Goal: Transaction & Acquisition: Purchase product/service

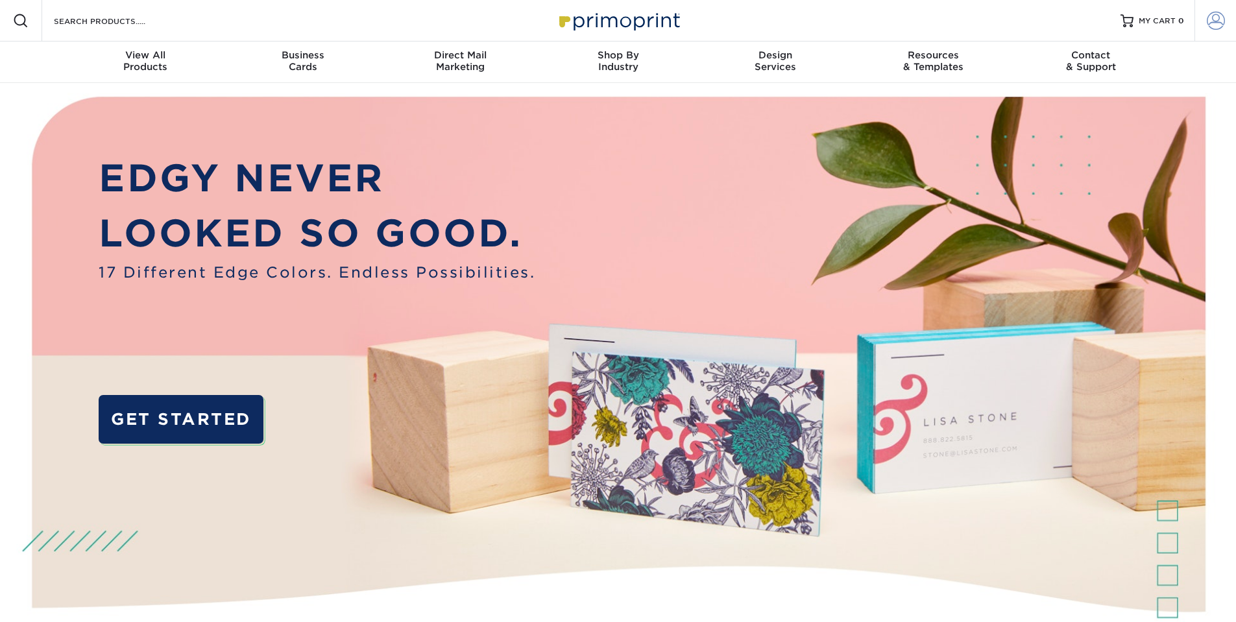
click at [1221, 19] on span at bounding box center [1216, 21] width 18 height 18
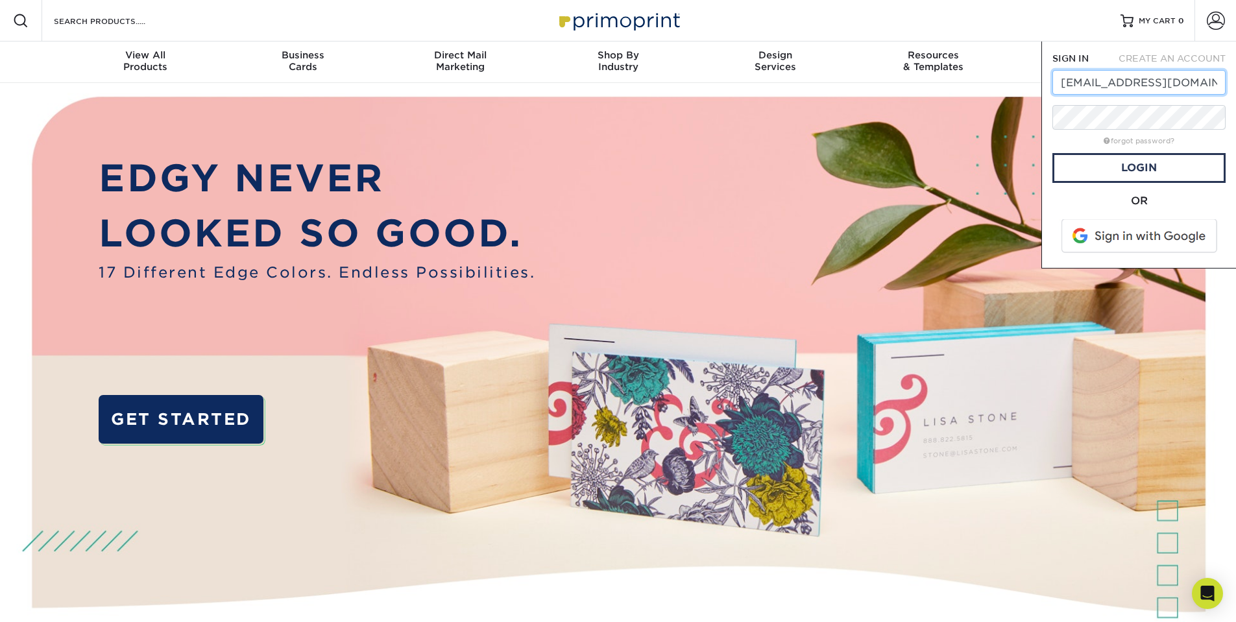
type input "elyssa@ssdlawyersny.com"
click at [1064, 137] on div "forgot password?" at bounding box center [1139, 140] width 173 height 16
click at [1137, 174] on link "Login" at bounding box center [1139, 168] width 173 height 30
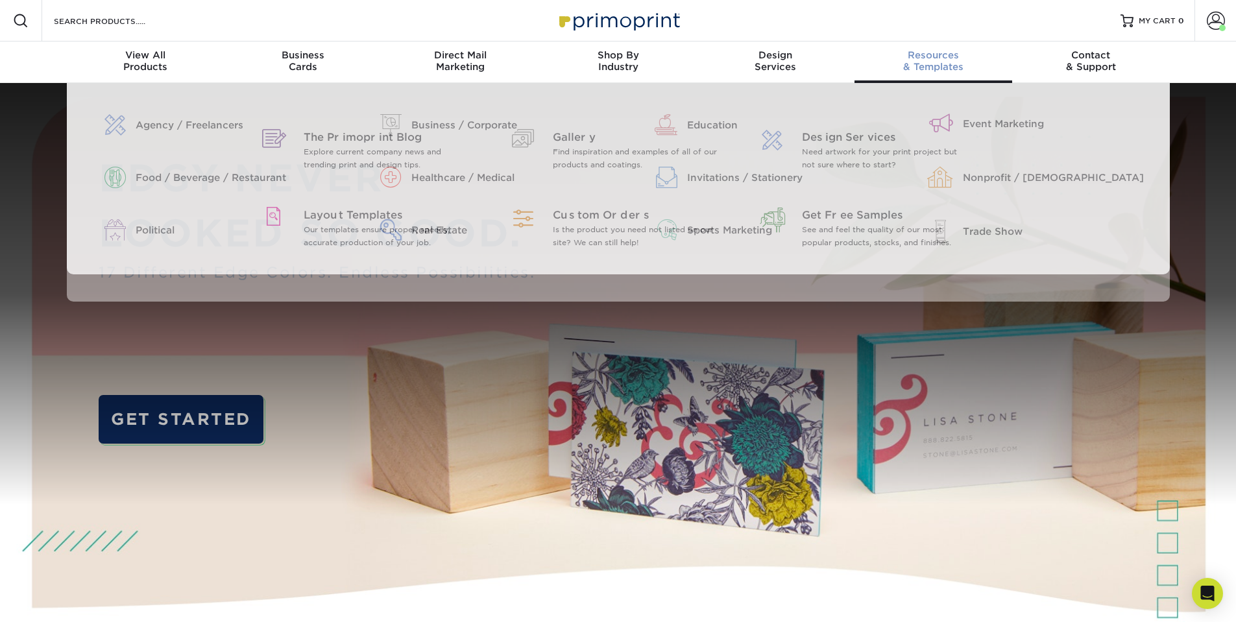
click at [946, 60] on span "Resources" at bounding box center [934, 55] width 158 height 12
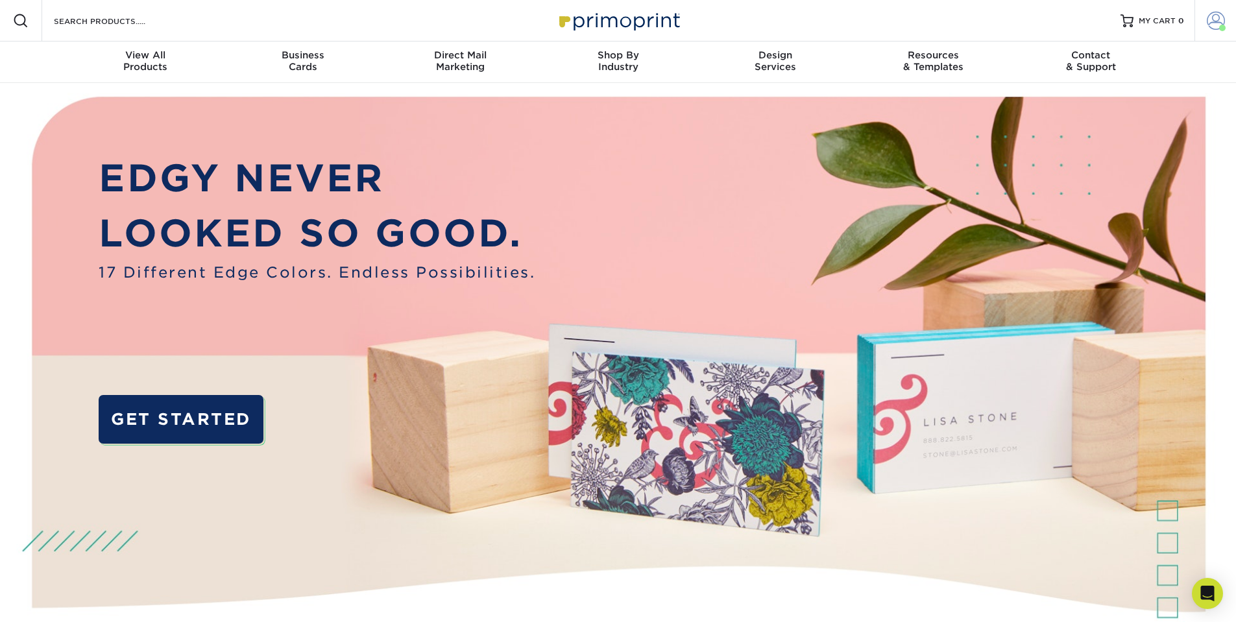
click at [1221, 18] on span at bounding box center [1216, 21] width 18 height 18
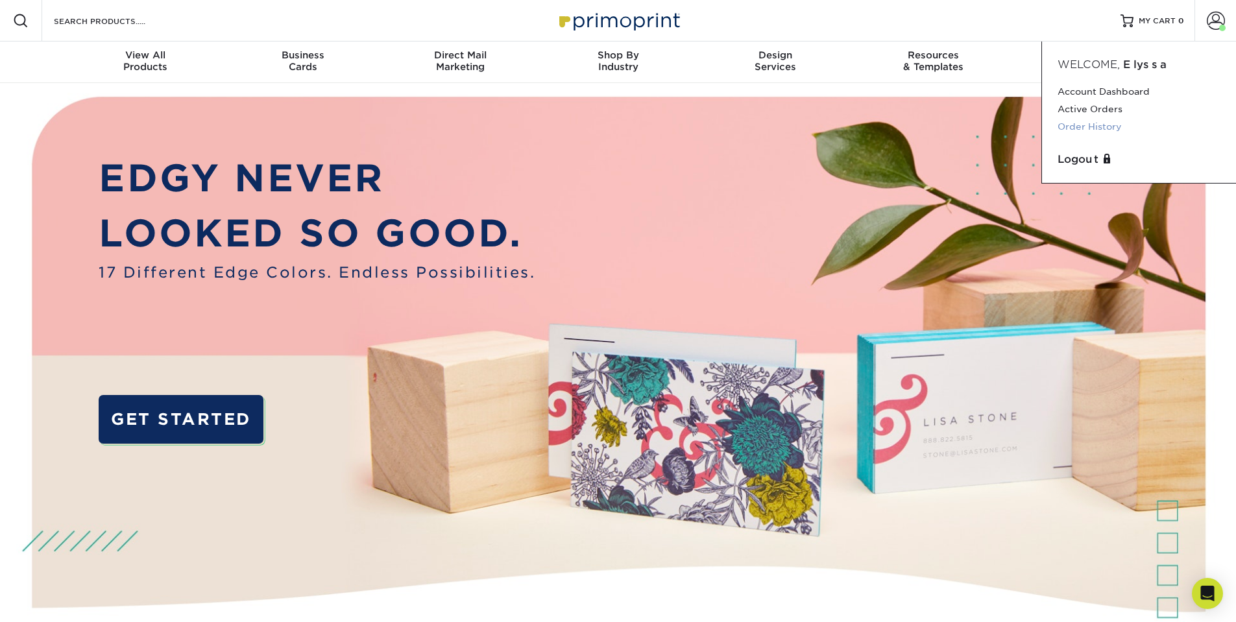
click at [1101, 124] on link "Order History" at bounding box center [1139, 127] width 163 height 18
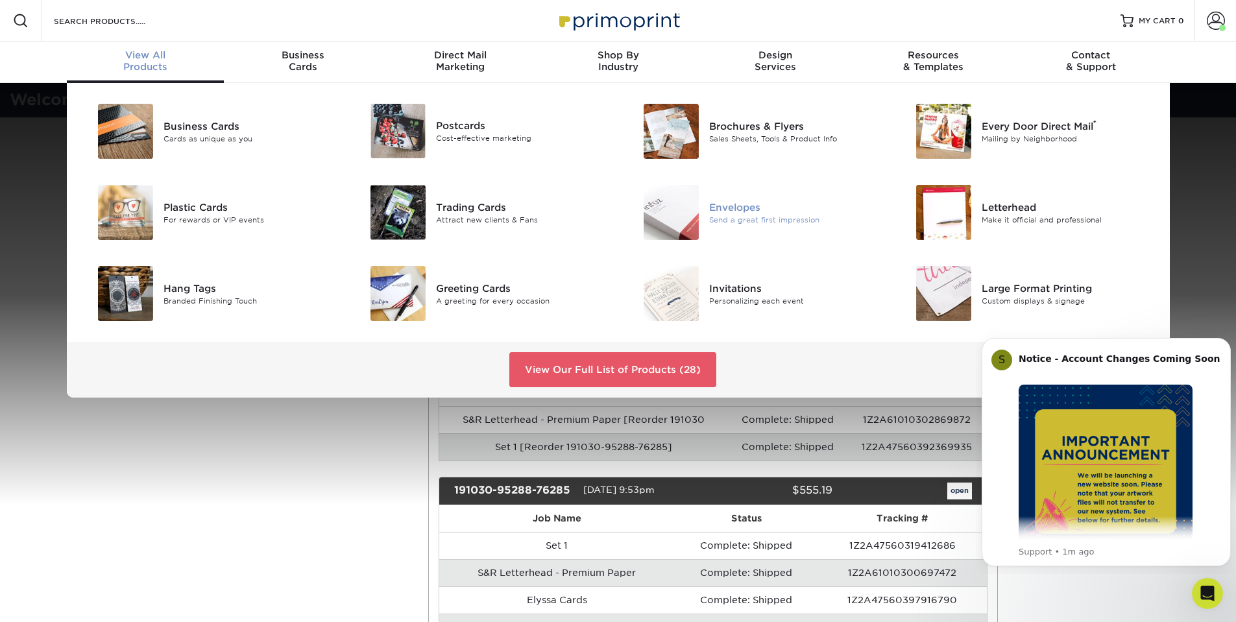
click at [692, 226] on img at bounding box center [671, 212] width 55 height 55
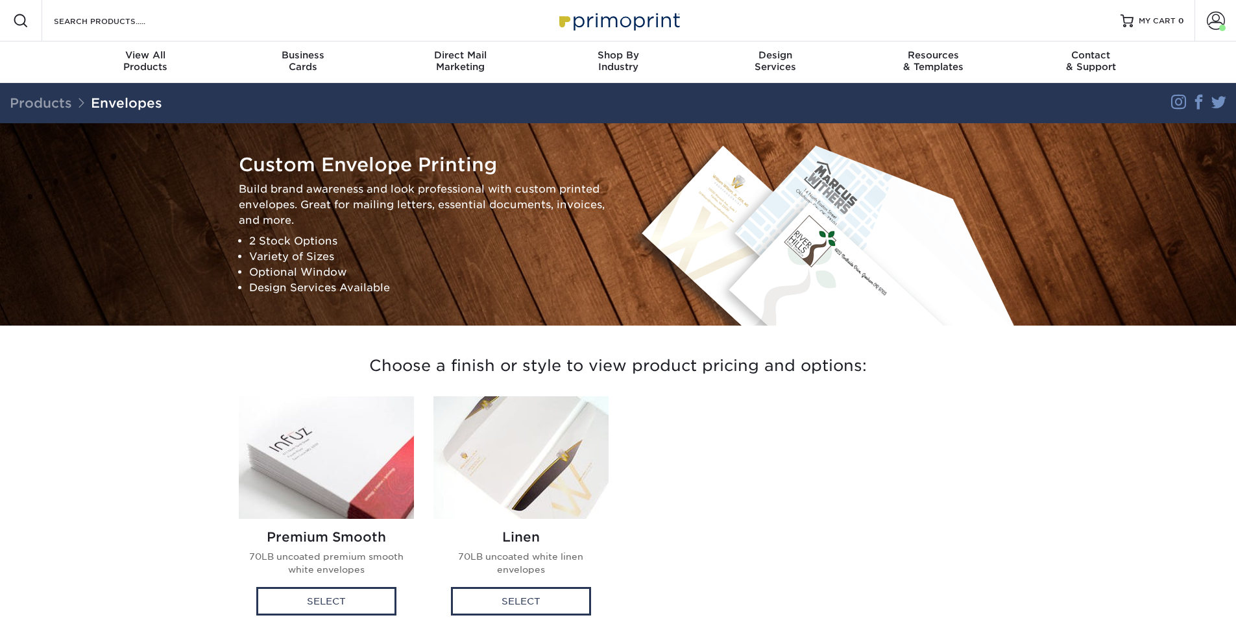
scroll to position [130, 0]
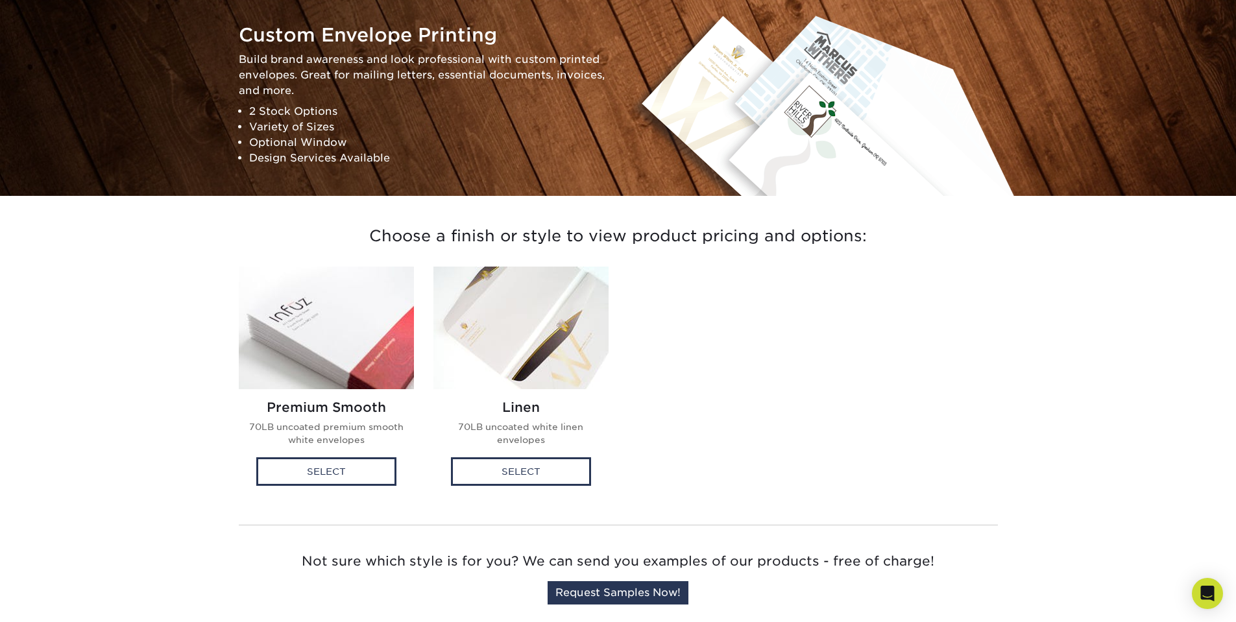
click at [288, 323] on img at bounding box center [326, 328] width 175 height 123
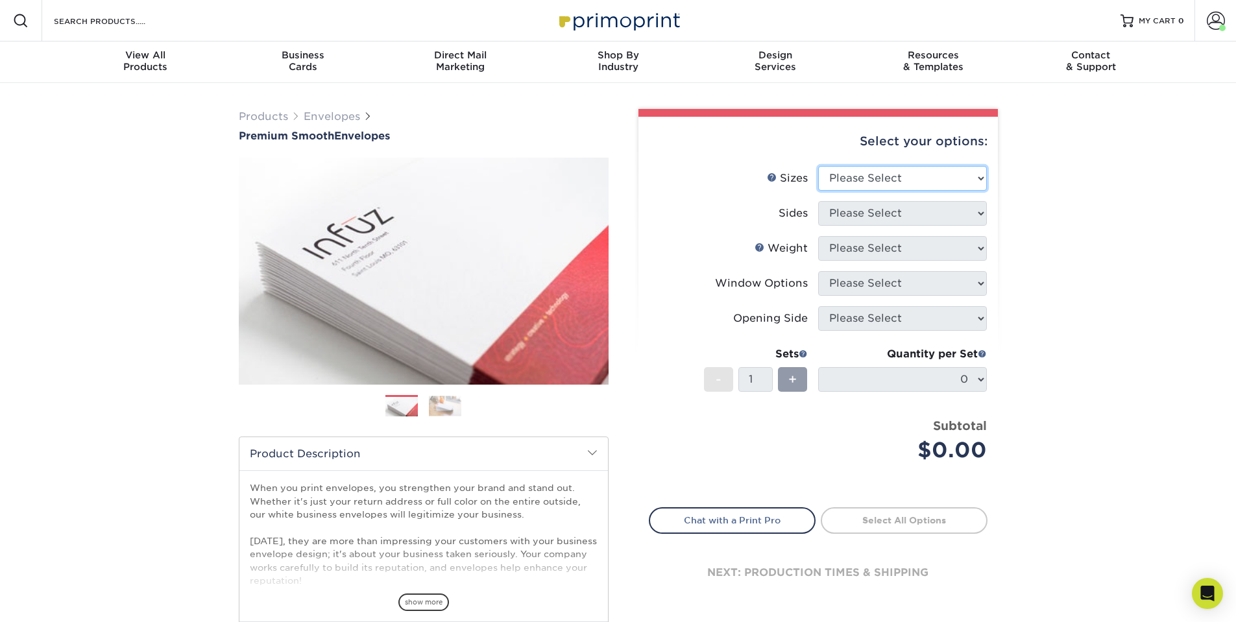
click at [934, 175] on select "Please Select 8.875" x 3.875" 4.125" x 9.5" 5.25" x 7.25" 9" x 12"" at bounding box center [902, 178] width 169 height 25
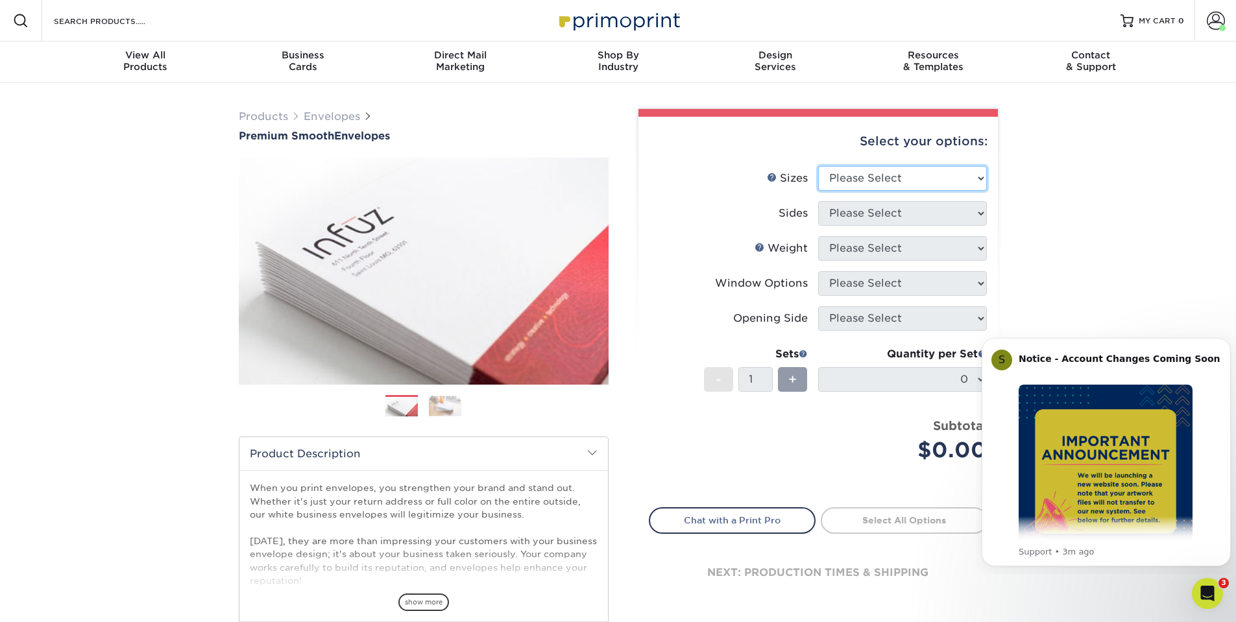
scroll to position [260, 0]
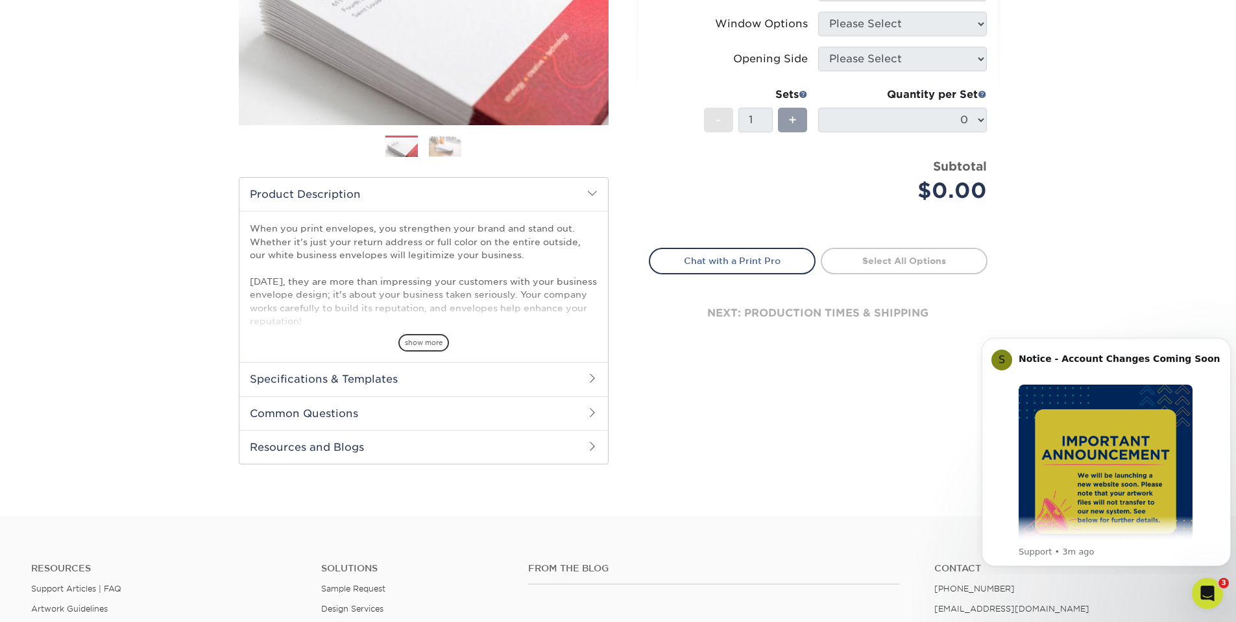
click at [326, 378] on h2 "Specifications & Templates" at bounding box center [423, 379] width 369 height 34
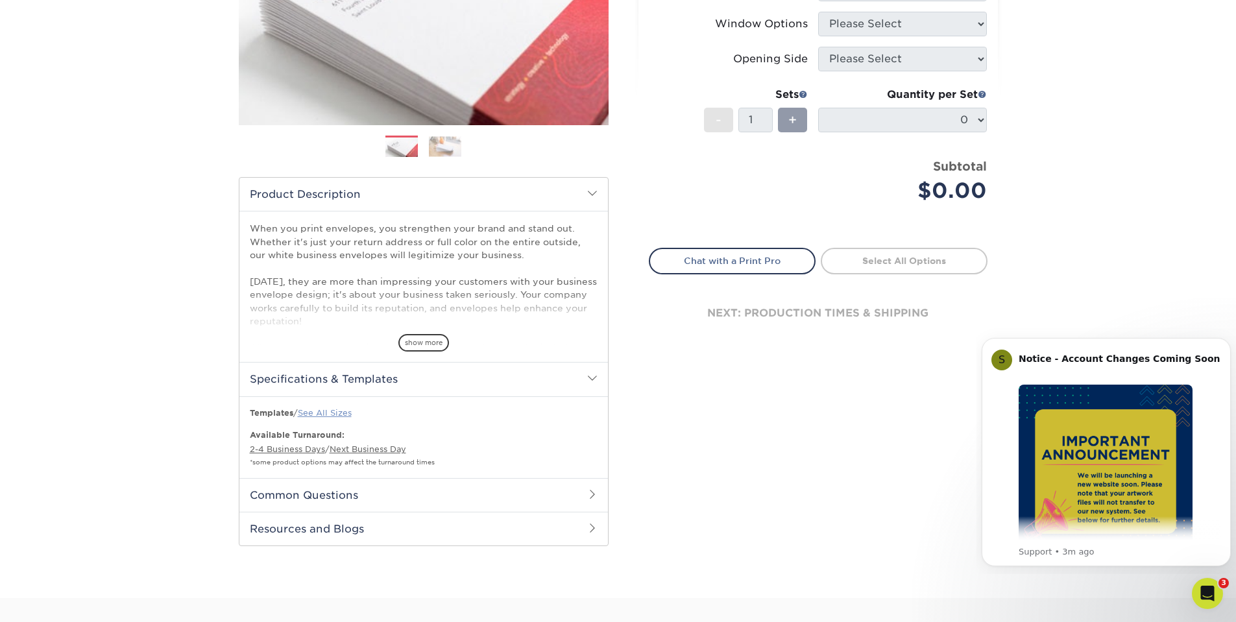
click at [328, 410] on link "See All Sizes" at bounding box center [325, 413] width 54 height 10
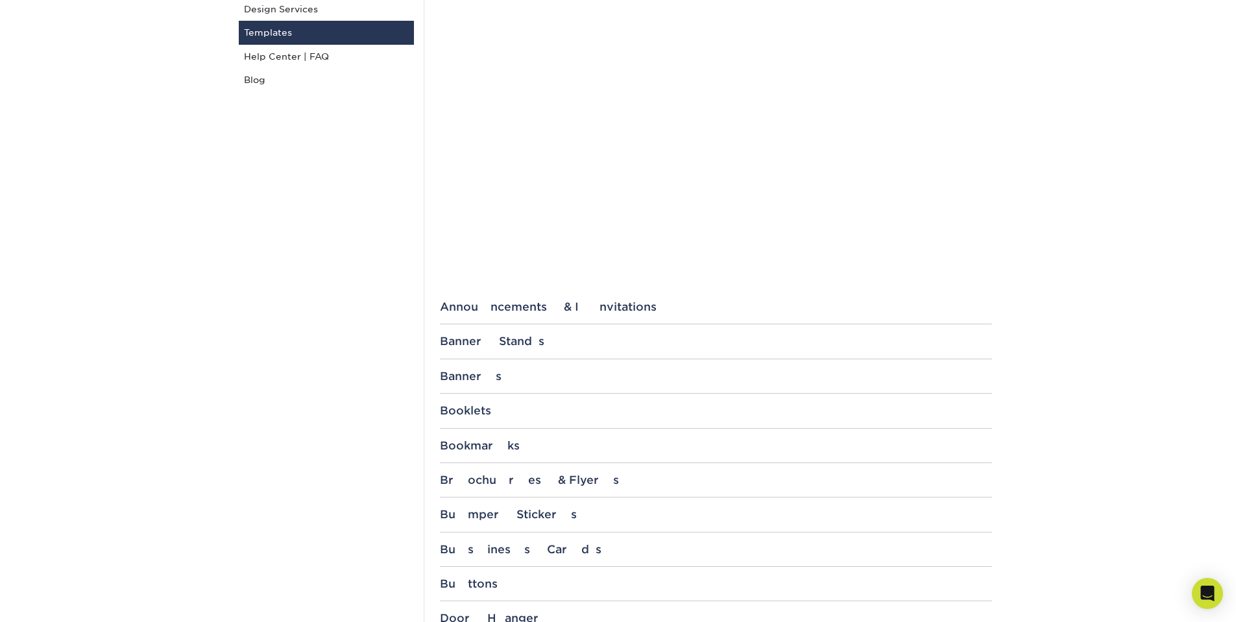
scroll to position [519, 0]
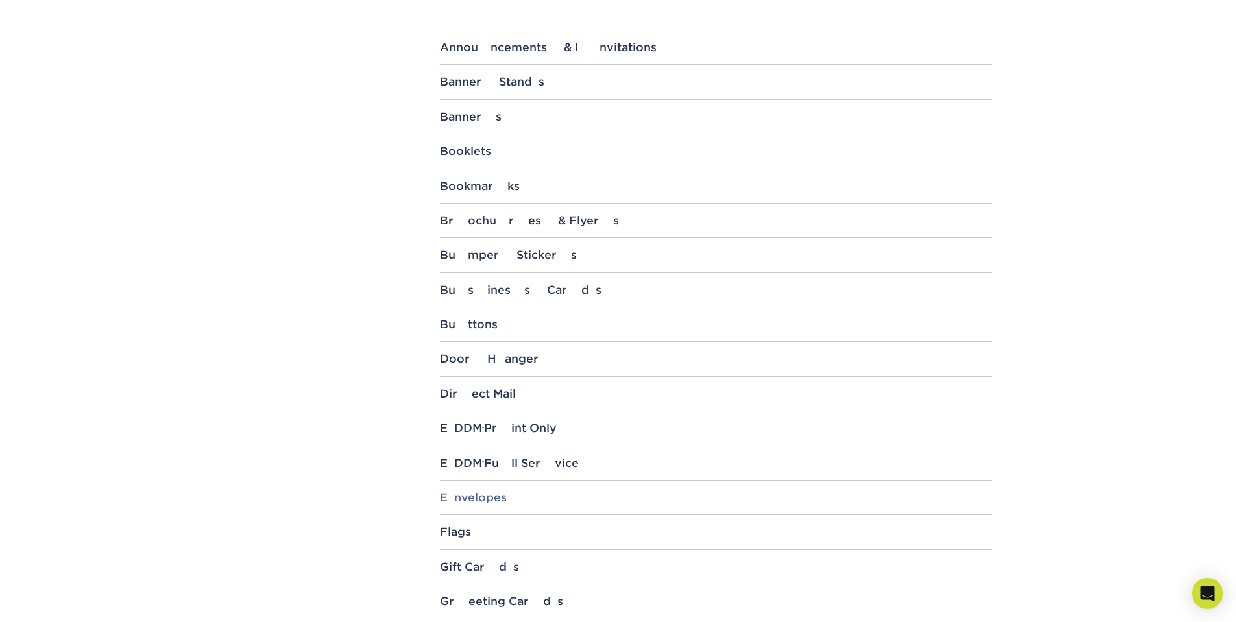
click at [476, 492] on div "Envelopes" at bounding box center [716, 497] width 552 height 13
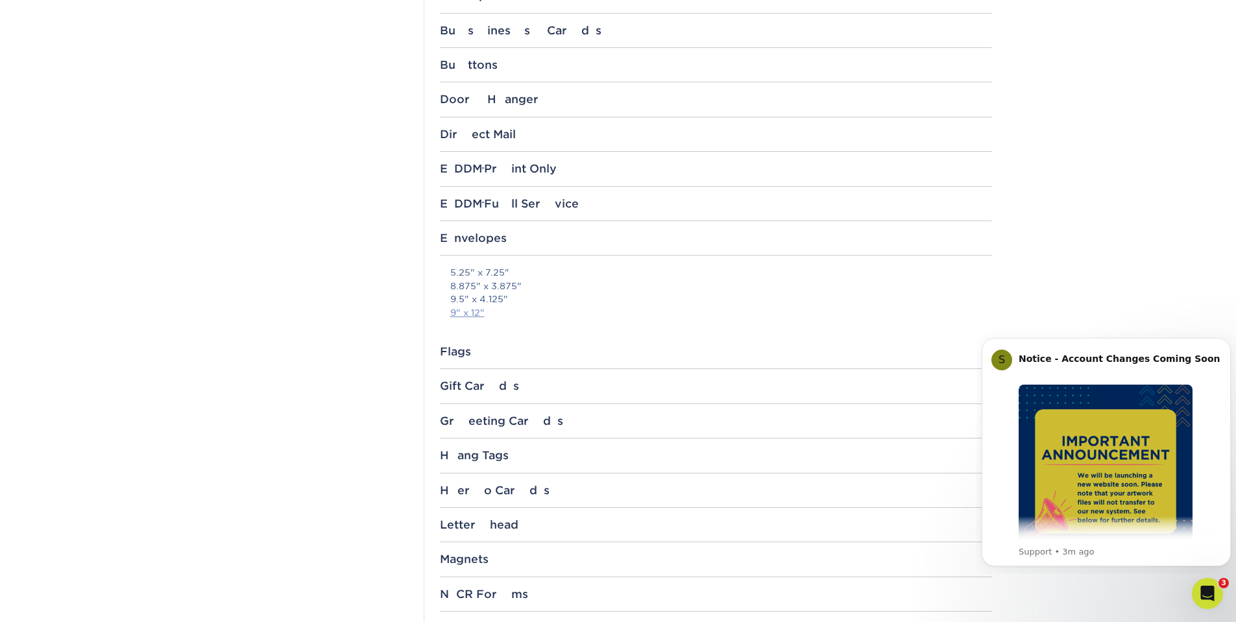
scroll to position [0, 0]
click at [493, 300] on link "9.5" x 4.125"" at bounding box center [479, 299] width 58 height 10
click at [90, 48] on section "Templates Instagram Facebook Twitter Templates Contact Custom Orders Sample Req…" at bounding box center [618, 196] width 1236 height 1784
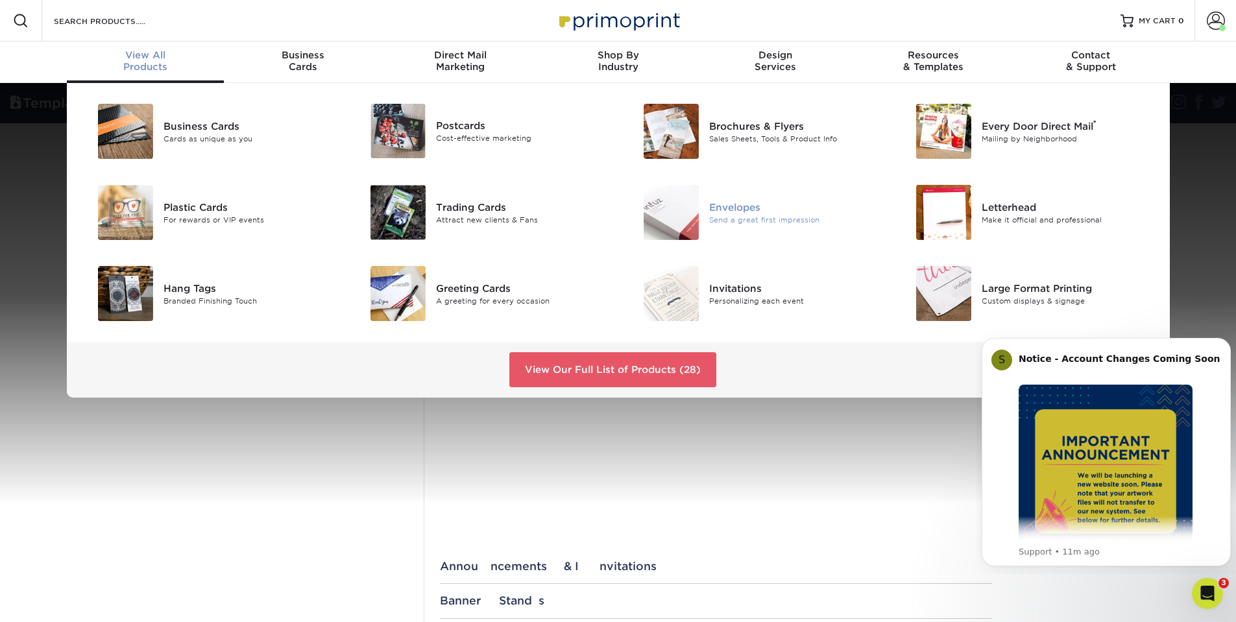
click at [755, 214] on div "Send a great first impression" at bounding box center [795, 219] width 172 height 11
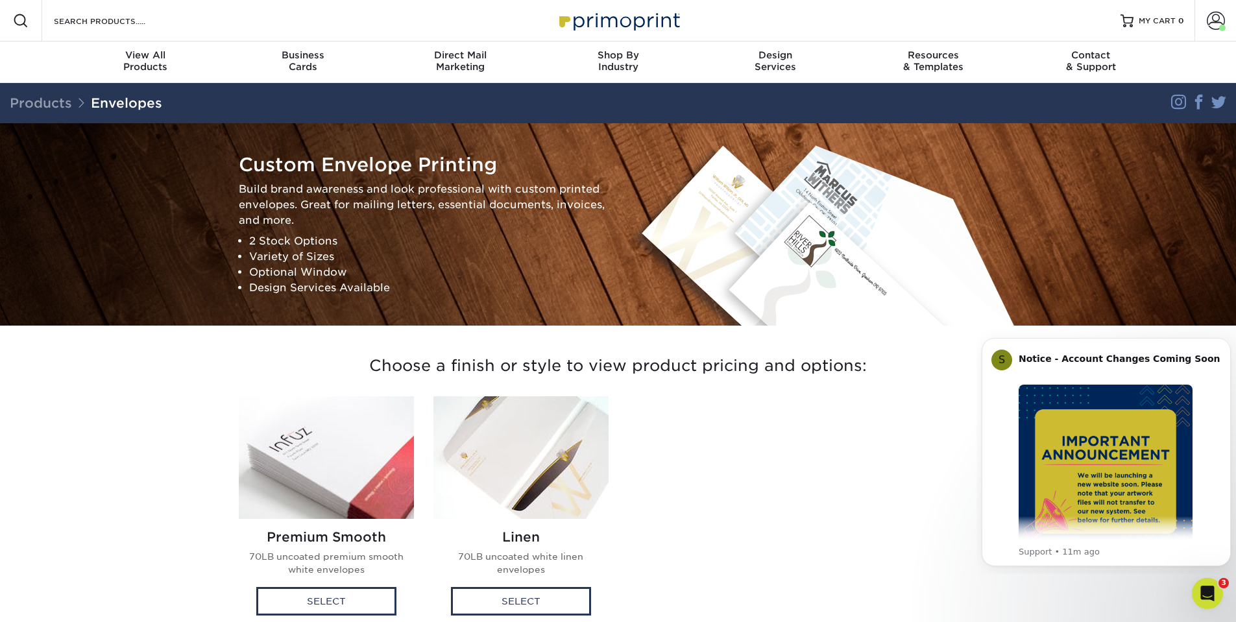
scroll to position [195, 0]
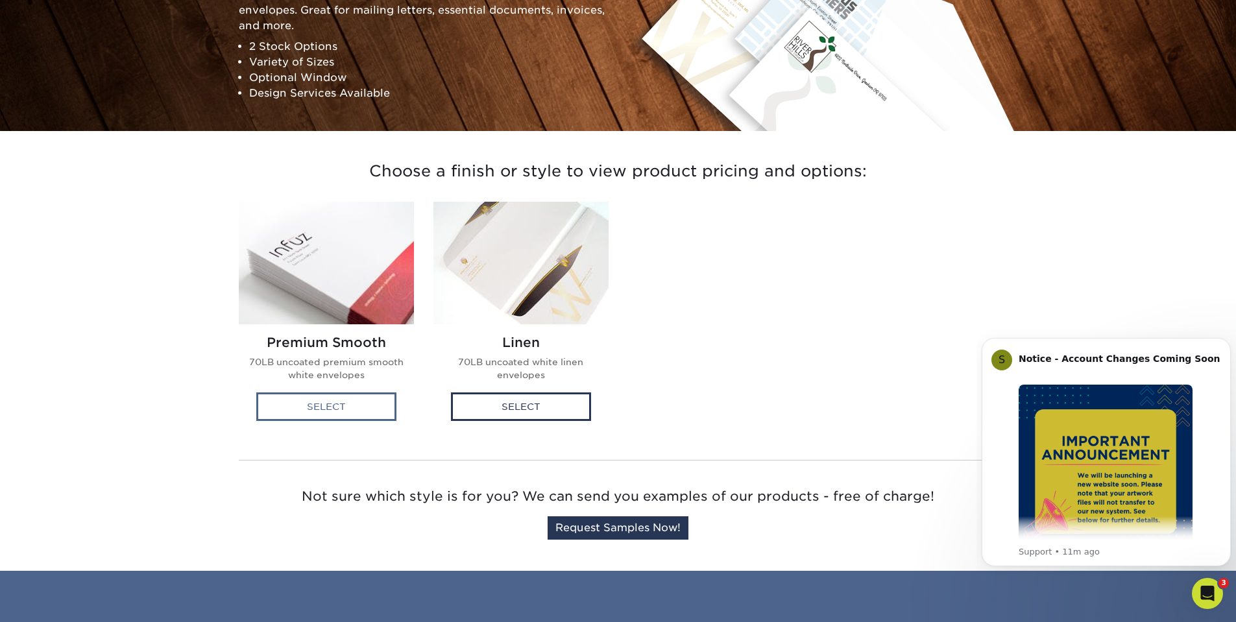
click at [367, 397] on div "Select" at bounding box center [326, 407] width 140 height 29
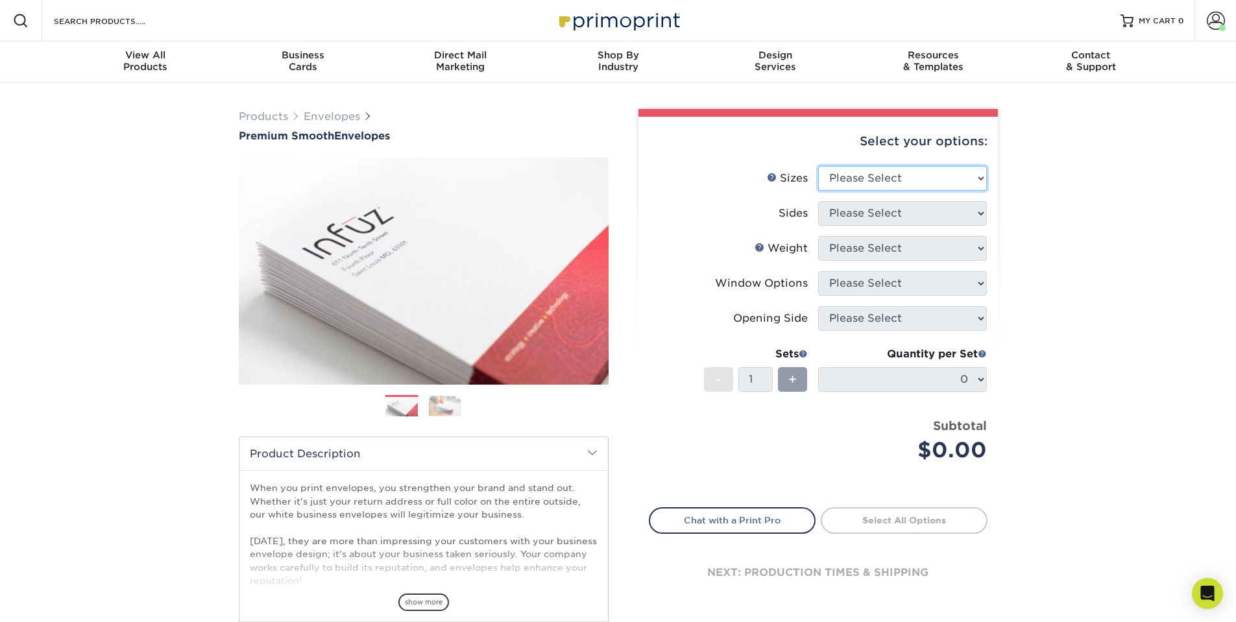
click at [884, 177] on select "Please Select 8.875" x 3.875" 4.125" x 9.5" 5.25" x 7.25" 9" x 12"" at bounding box center [902, 178] width 169 height 25
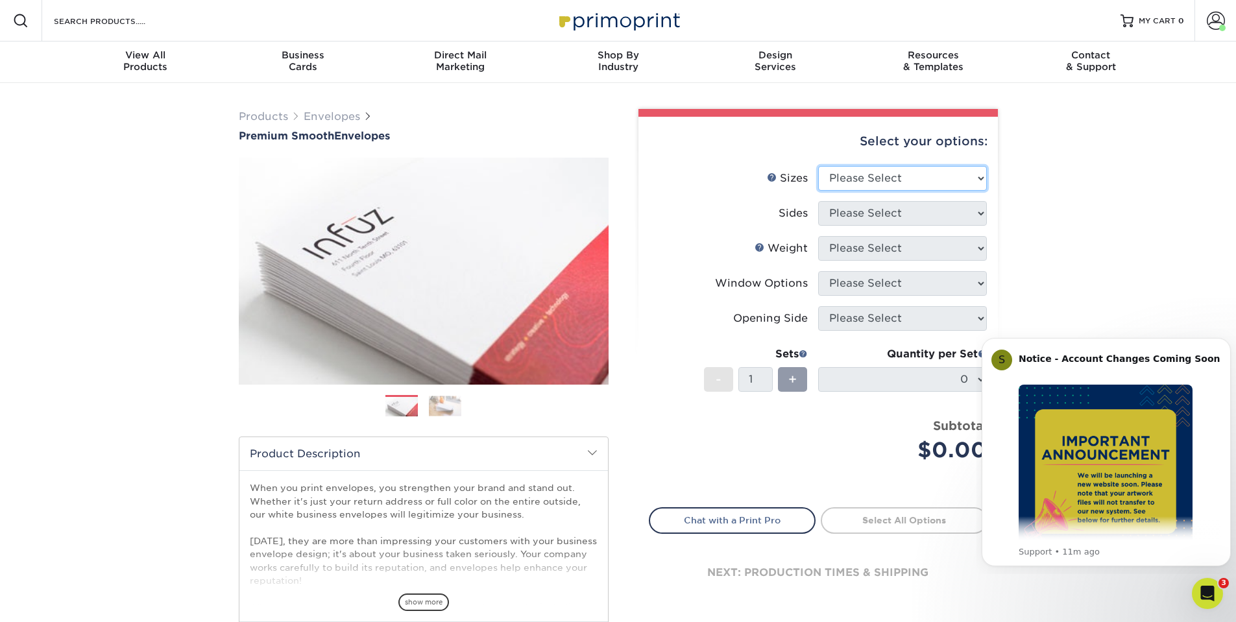
select select "4.12x9.50"
click at [818, 166] on select "Please Select 8.875" x 3.875" 4.125" x 9.5" 5.25" x 7.25" 9" x 12"" at bounding box center [902, 178] width 169 height 25
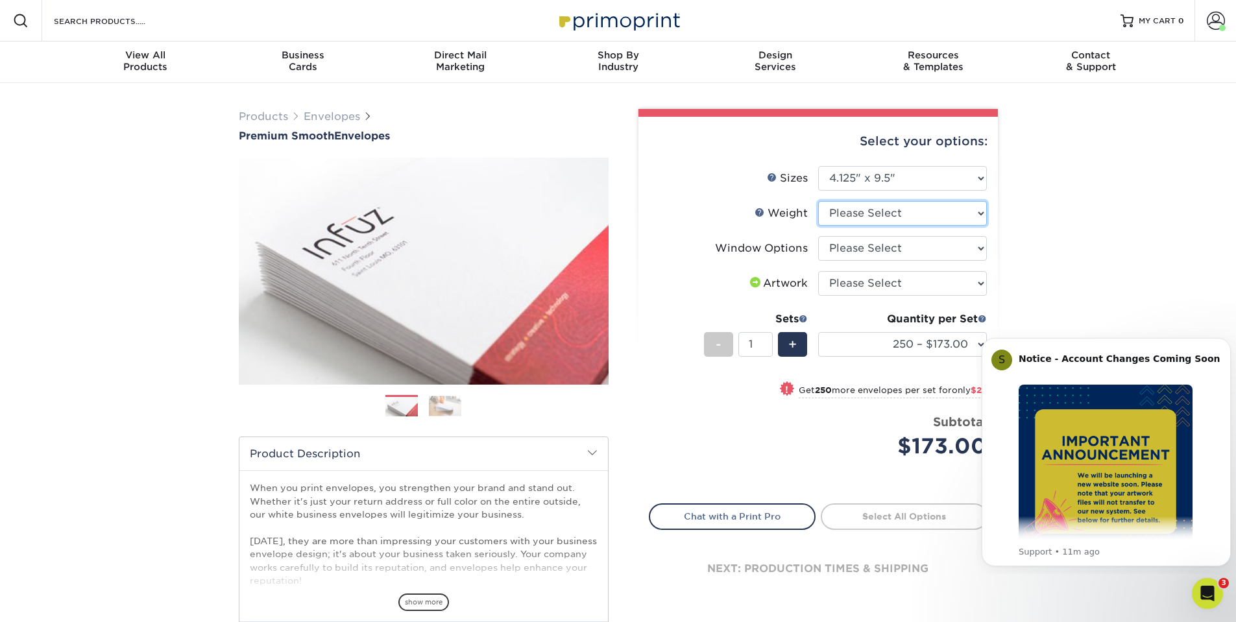
click at [894, 215] on select "Please Select 70LB" at bounding box center [902, 213] width 169 height 25
select select "70LB"
click at [818, 201] on select "Please Select 70LB" at bounding box center [902, 213] width 169 height 25
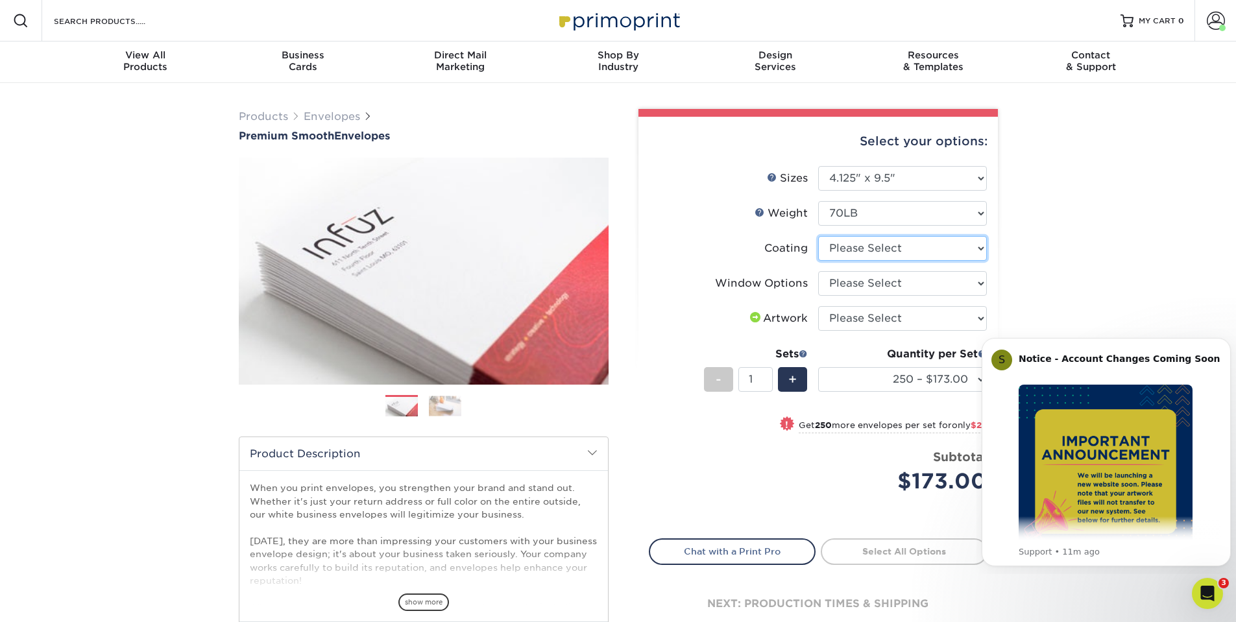
click at [885, 252] on select at bounding box center [902, 248] width 169 height 25
select select "3e7618de-abca-4bda-9f97-8b9129e913d8"
click at [818, 236] on select at bounding box center [902, 248] width 169 height 25
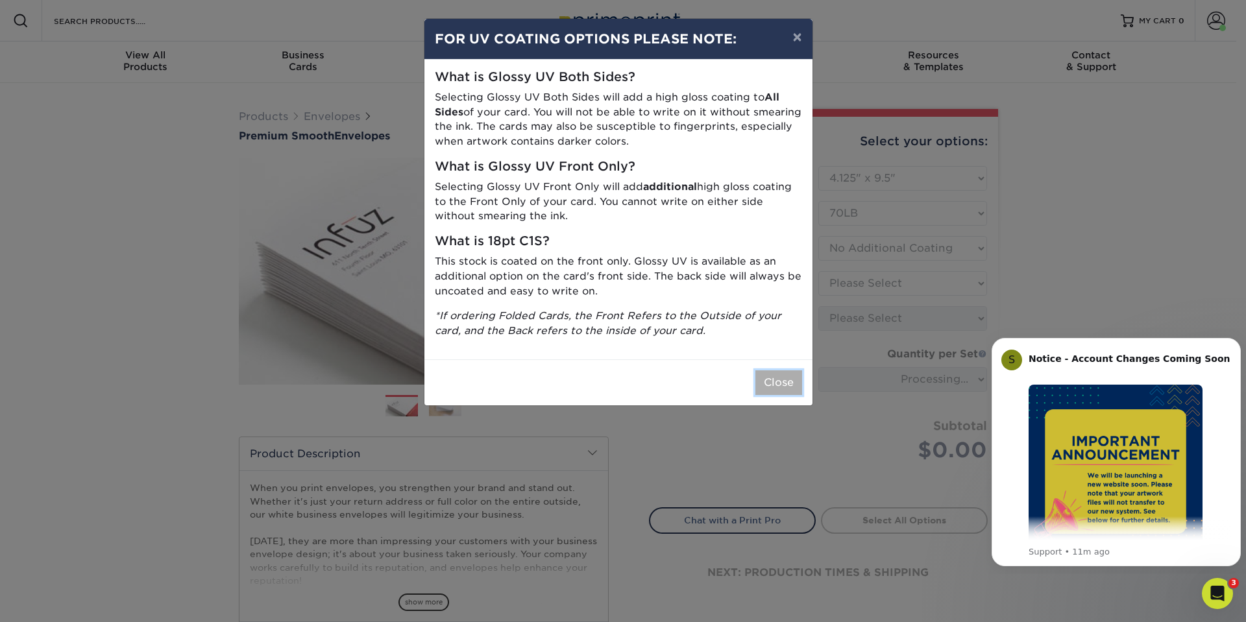
click at [784, 386] on button "Close" at bounding box center [778, 383] width 47 height 25
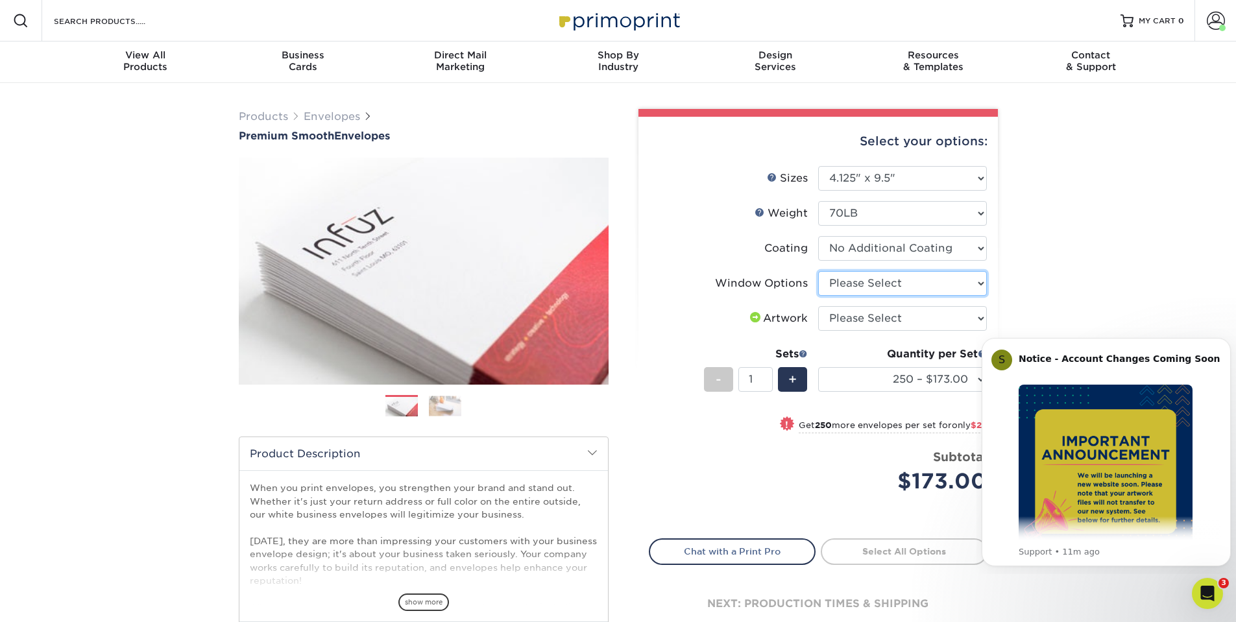
click at [914, 280] on select "Please Select No Window Window (Left Side)" at bounding box center [902, 283] width 169 height 25
select select "1f9e9f9f-4237-4243-ba79-49052844f6e6"
click at [818, 271] on select "Please Select No Window Window (Left Side)" at bounding box center [902, 283] width 169 height 25
click at [915, 318] on select "Please Select I will upload files I need a design - $50" at bounding box center [902, 318] width 169 height 25
select select "upload"
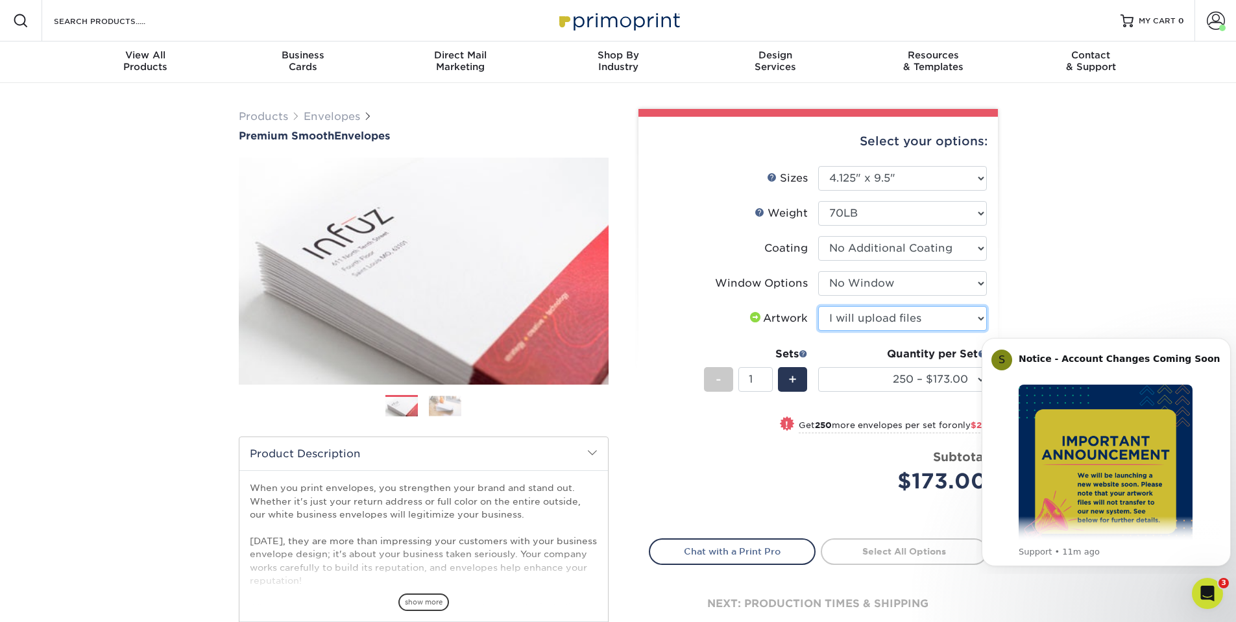
click at [818, 306] on select "Please Select I will upload files I need a design - $50" at bounding box center [902, 318] width 169 height 25
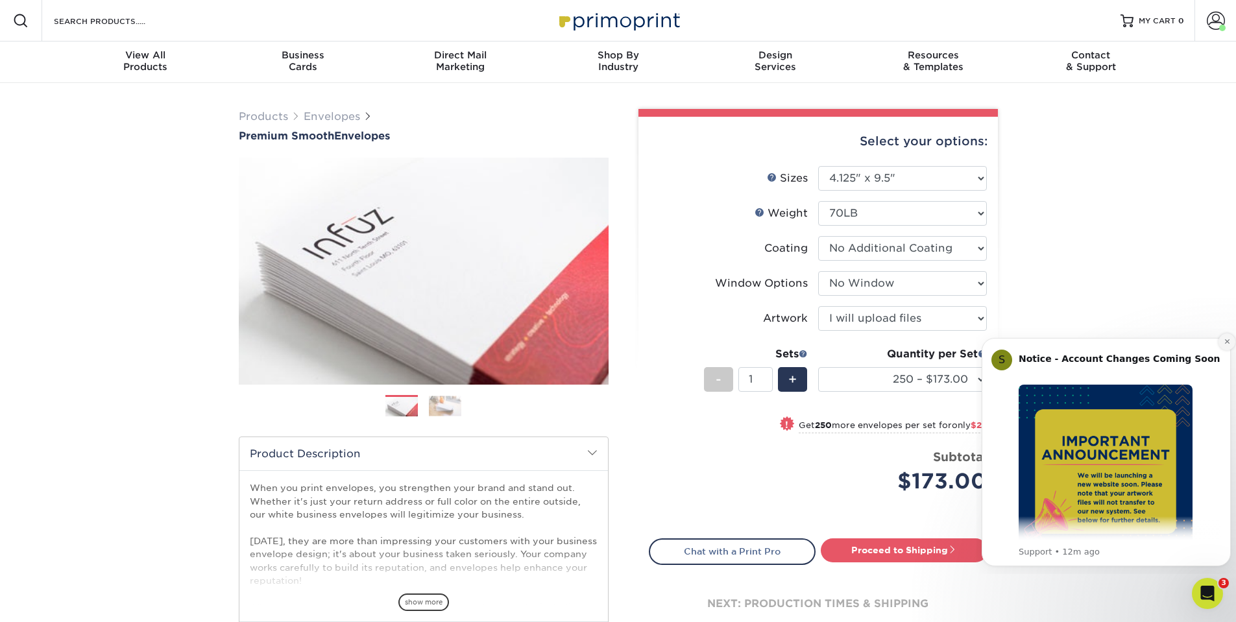
click at [1226, 343] on icon "Dismiss notification" at bounding box center [1227, 341] width 5 height 5
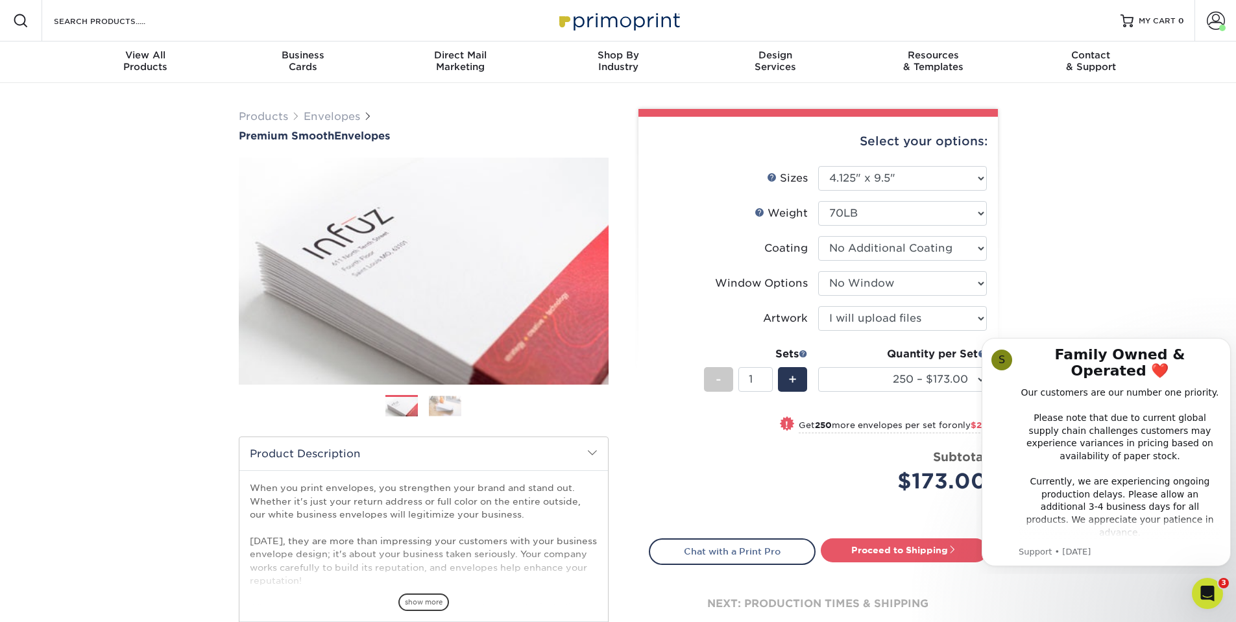
click at [1110, 306] on div "Products Envelopes Premium Smooth Envelopes Previous Next / /" at bounding box center [618, 429] width 1236 height 693
click at [955, 370] on select "250 – $173.00 500 – $201.00 1000 – $251.00 2500 – $388.00 5000 – $566.00 10000 …" at bounding box center [902, 379] width 169 height 25
select select "500 – $201.00"
click at [818, 367] on select "250 – $173.00 500 – $201.00 1000 – $251.00 2500 – $388.00 5000 – $566.00 10000 …" at bounding box center [902, 379] width 169 height 25
click at [921, 389] on select "250 – $173.00 500 – $201.00 1000 – $251.00 2500 – $388.00 5000 – $566.00 10000 …" at bounding box center [902, 379] width 169 height 25
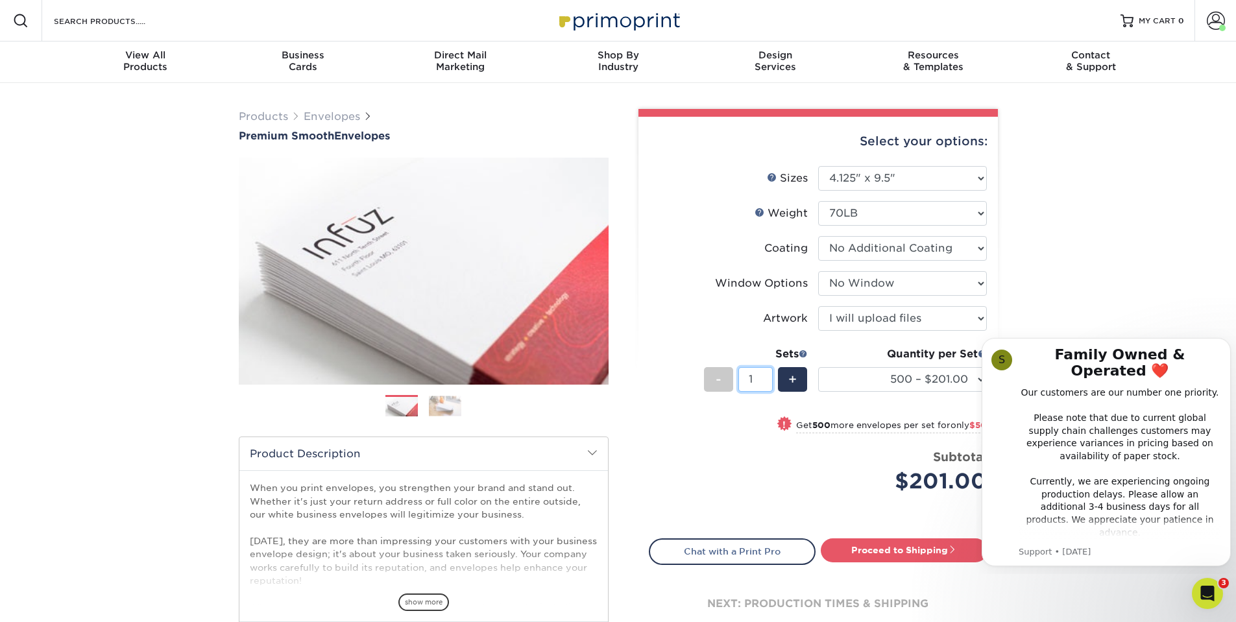
click at [757, 405] on div "Sets - 1 +" at bounding box center [756, 377] width 104 height 60
click at [881, 548] on link "Proceed to Shipping" at bounding box center [904, 550] width 167 height 23
type input "Set 1"
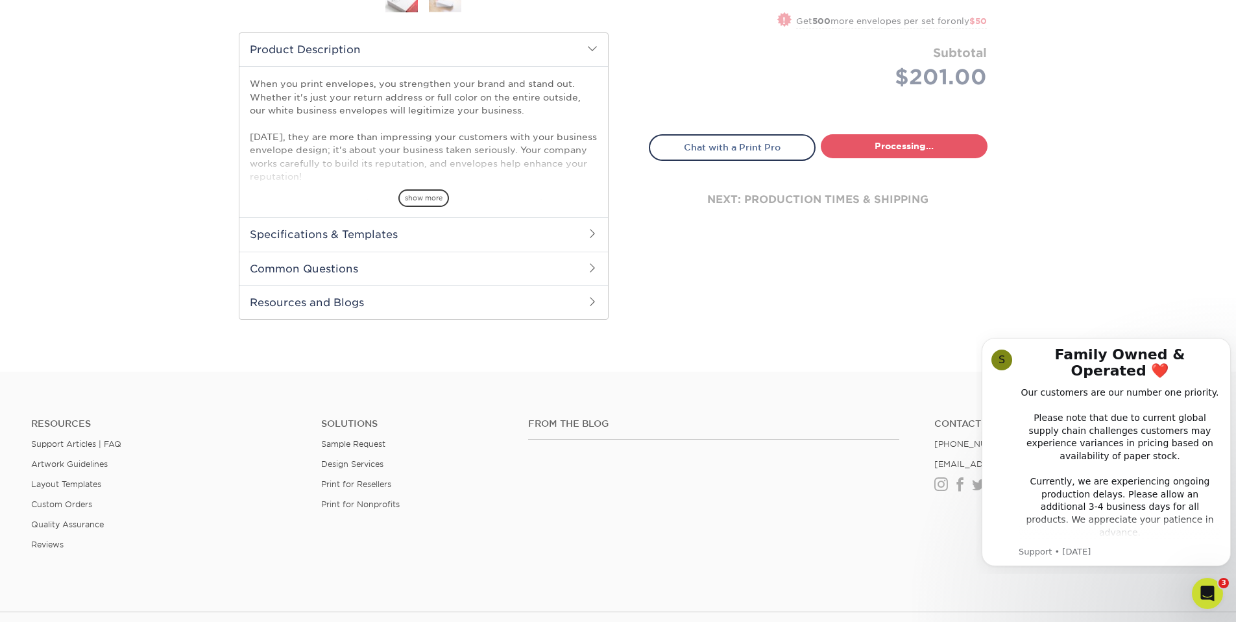
select select "4cc0b264-8e5e-46e8-b1e4-b43ac7dd20da"
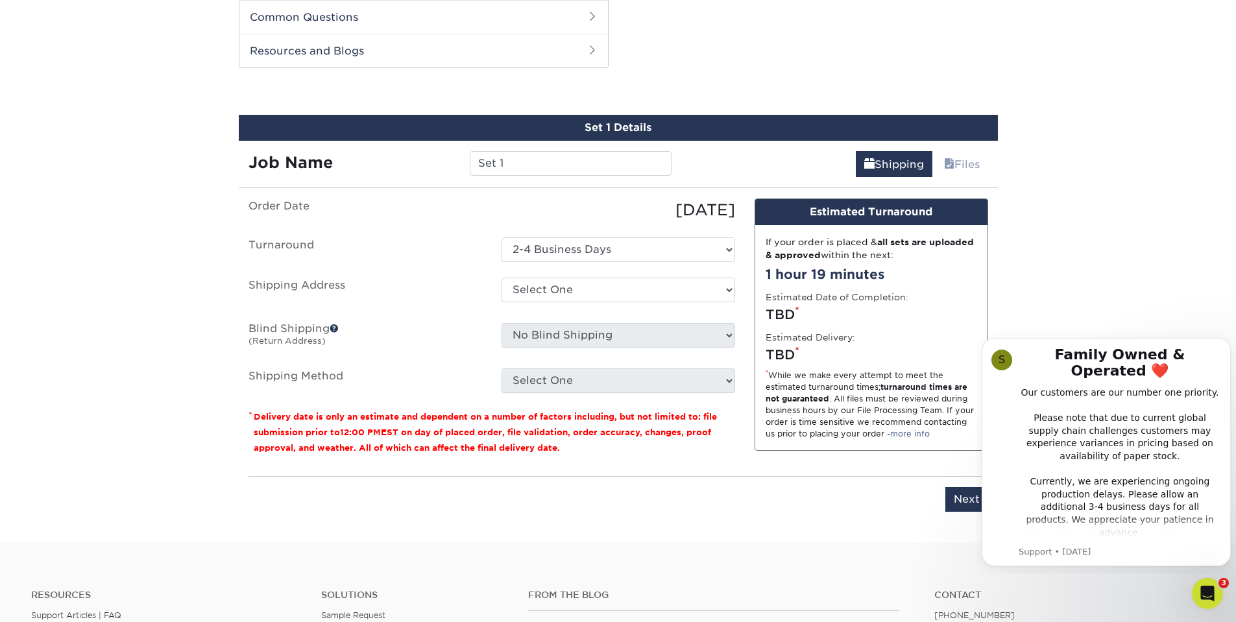
scroll to position [661, 0]
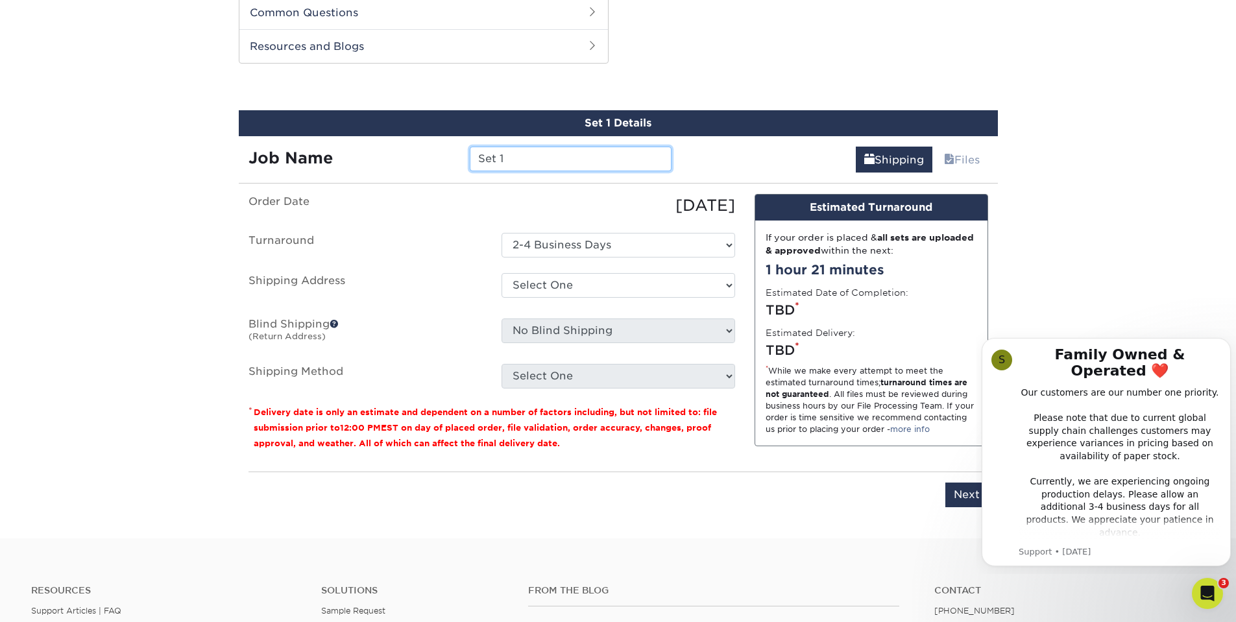
click at [546, 156] on input "Set 1" at bounding box center [571, 159] width 202 height 25
type input "E"
type input "SSD #10 Envelopes"
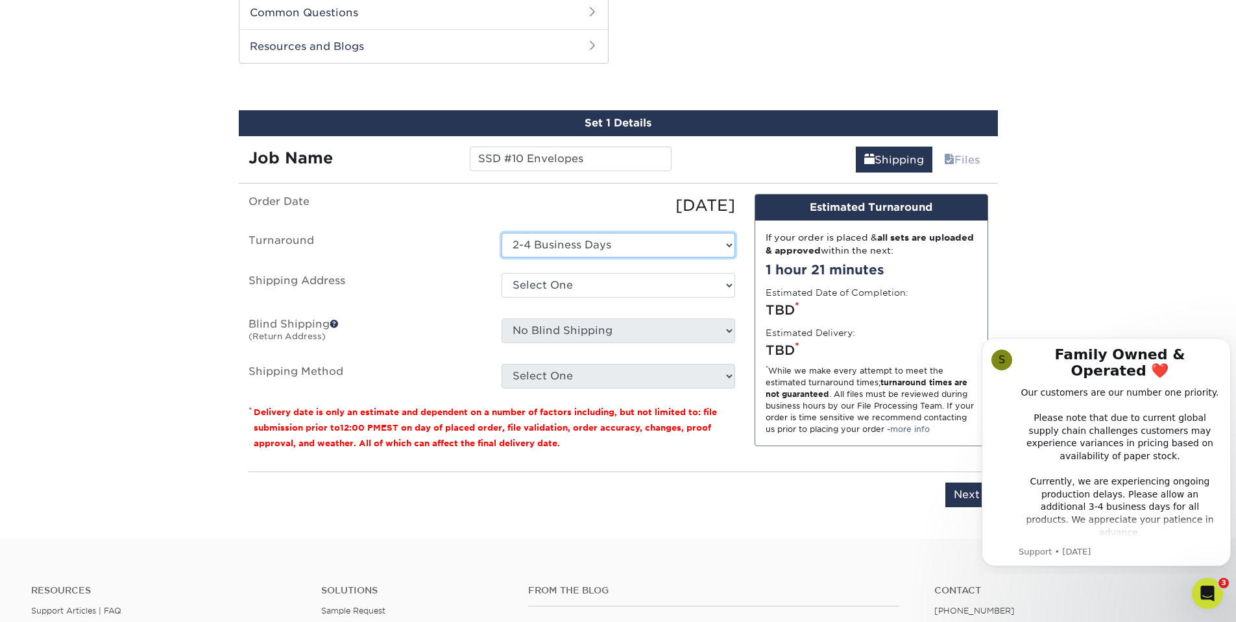
click at [582, 242] on select "Select One 2-4 Business Days" at bounding box center [619, 245] width 234 height 25
click at [574, 280] on select "Select One S&R Riccoboni Home + Add New Address" at bounding box center [619, 285] width 234 height 25
select select "173361"
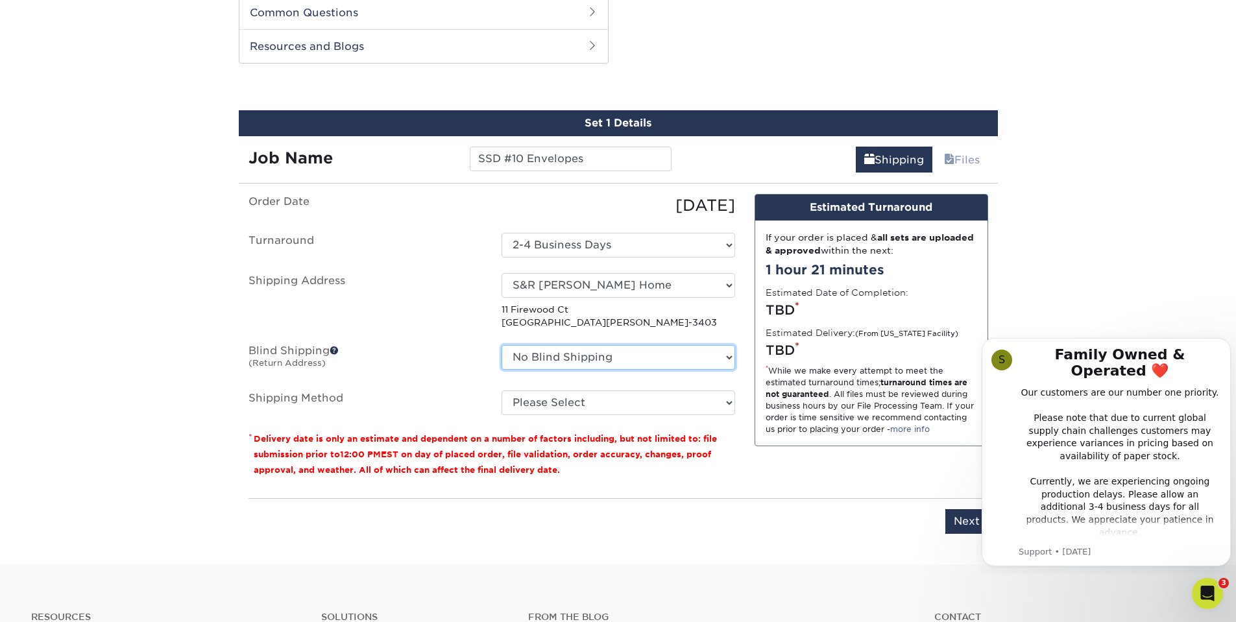
click at [578, 356] on select "No Blind Shipping S&R Riccoboni Home + Add New Address" at bounding box center [619, 357] width 234 height 25
click at [576, 408] on select "Please Select Ground Shipping (+$25.52) 3 Day Shipping Service (+$33.02) 2 Day …" at bounding box center [619, 403] width 234 height 25
select select "03"
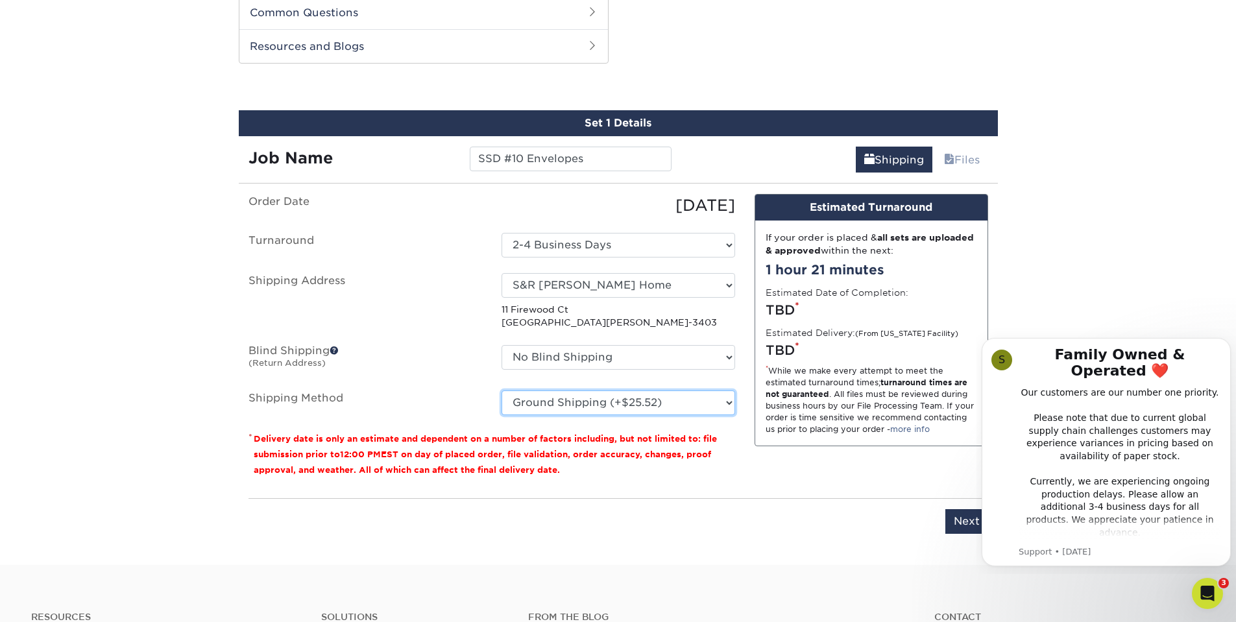
click at [502, 391] on select "Please Select Ground Shipping (+$25.52) 3 Day Shipping Service (+$33.02) 2 Day …" at bounding box center [619, 403] width 234 height 25
click at [962, 522] on input "Next" at bounding box center [967, 521] width 43 height 25
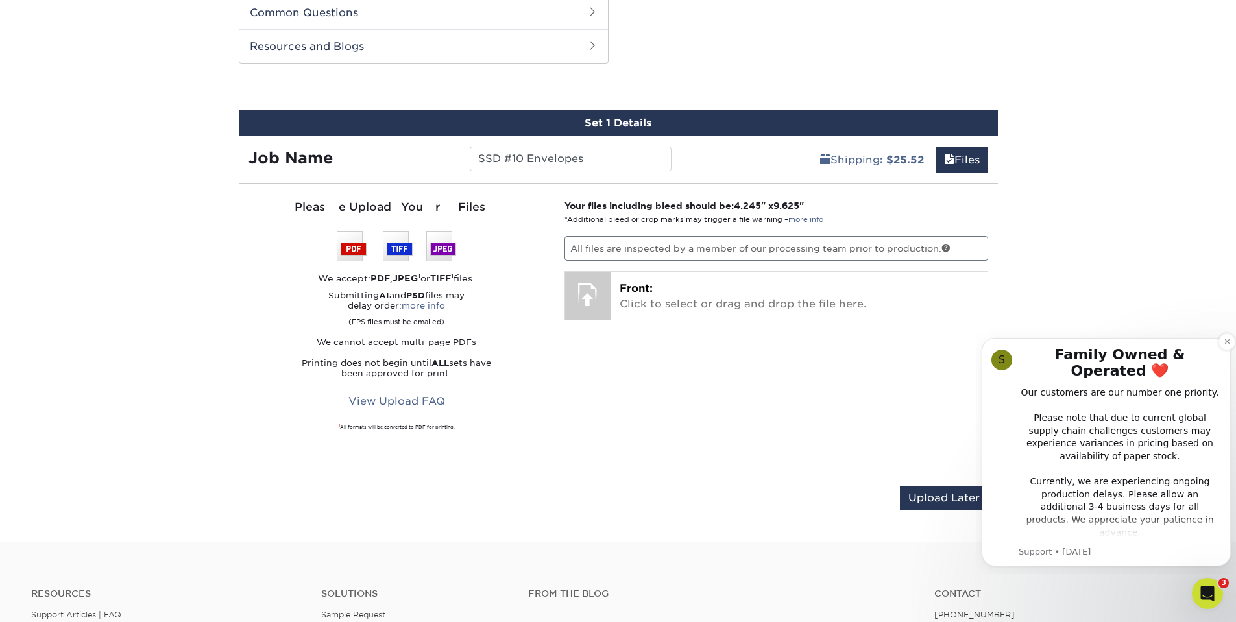
click at [1132, 469] on div "Our customers are our number one priority. Please note that due to current glob…" at bounding box center [1120, 514] width 202 height 254
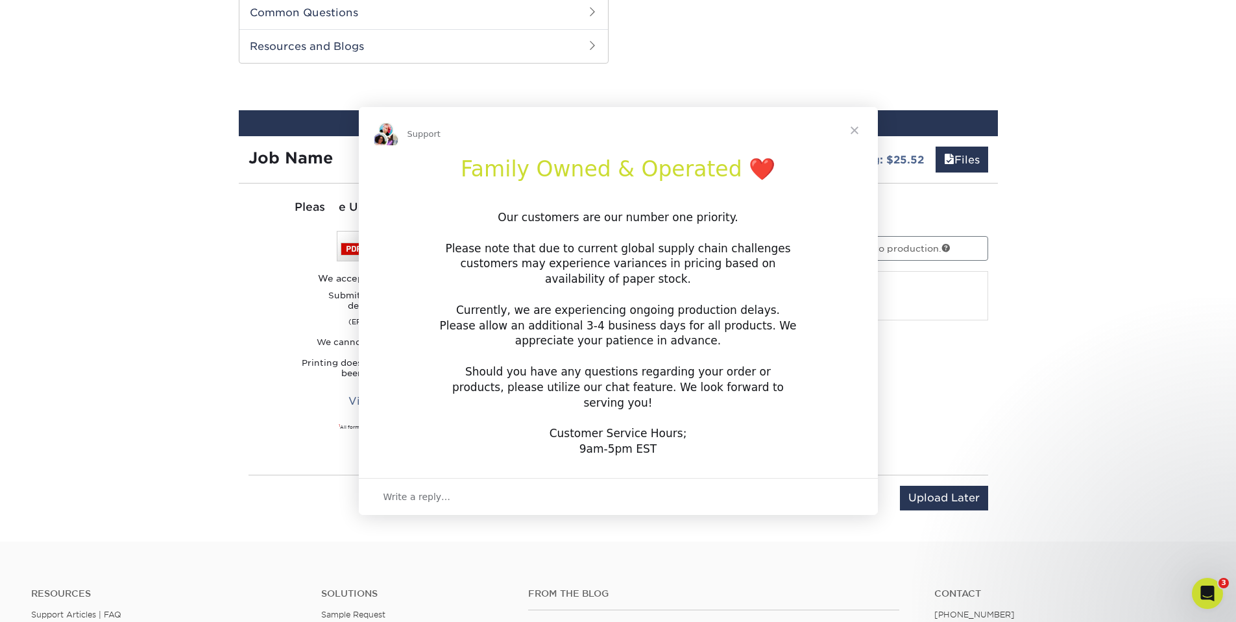
scroll to position [0, 0]
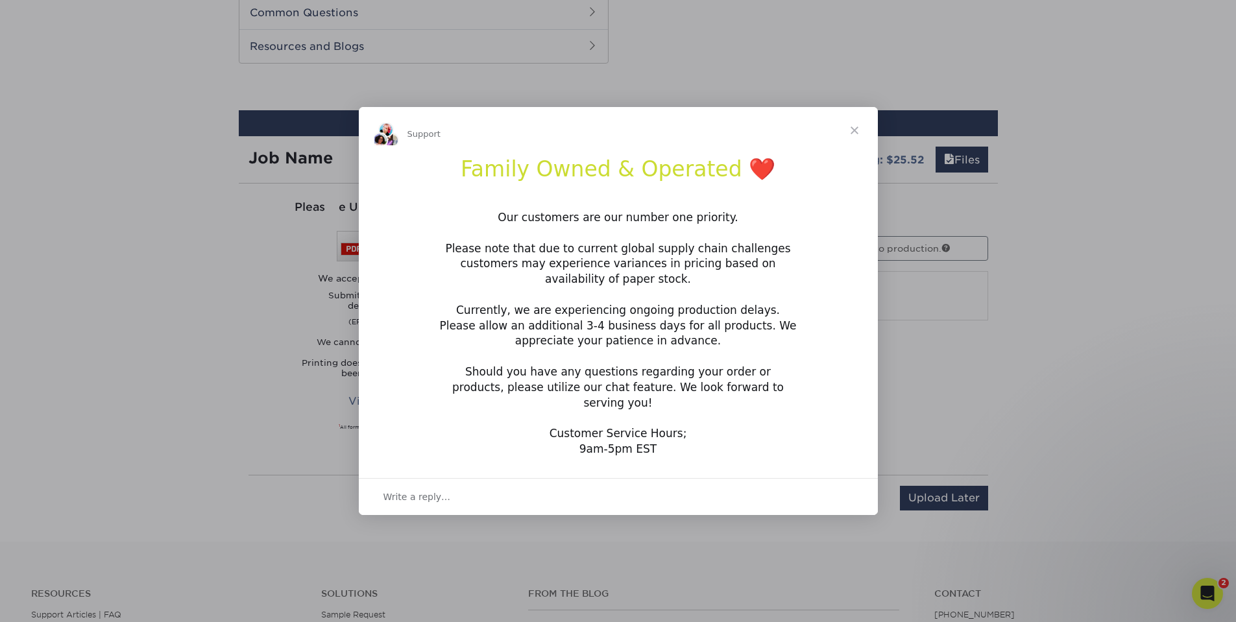
click at [853, 143] on span "Close" at bounding box center [854, 130] width 47 height 47
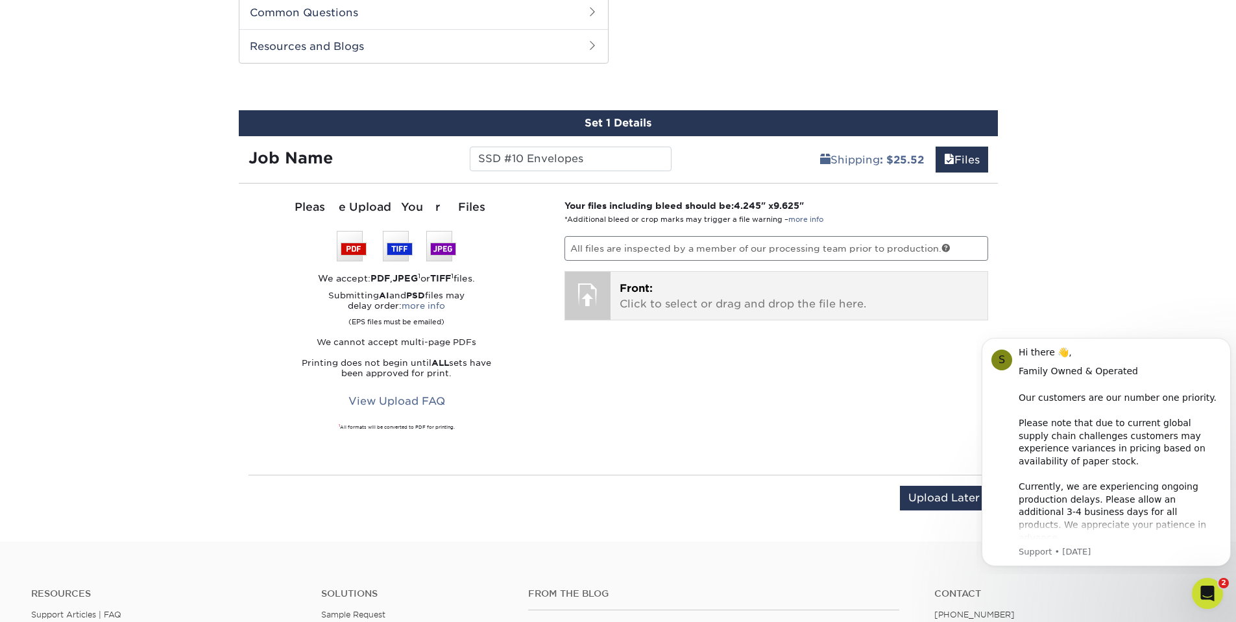
click at [710, 291] on p "Front: Click to select or drag and drop the file here." at bounding box center [799, 296] width 359 height 31
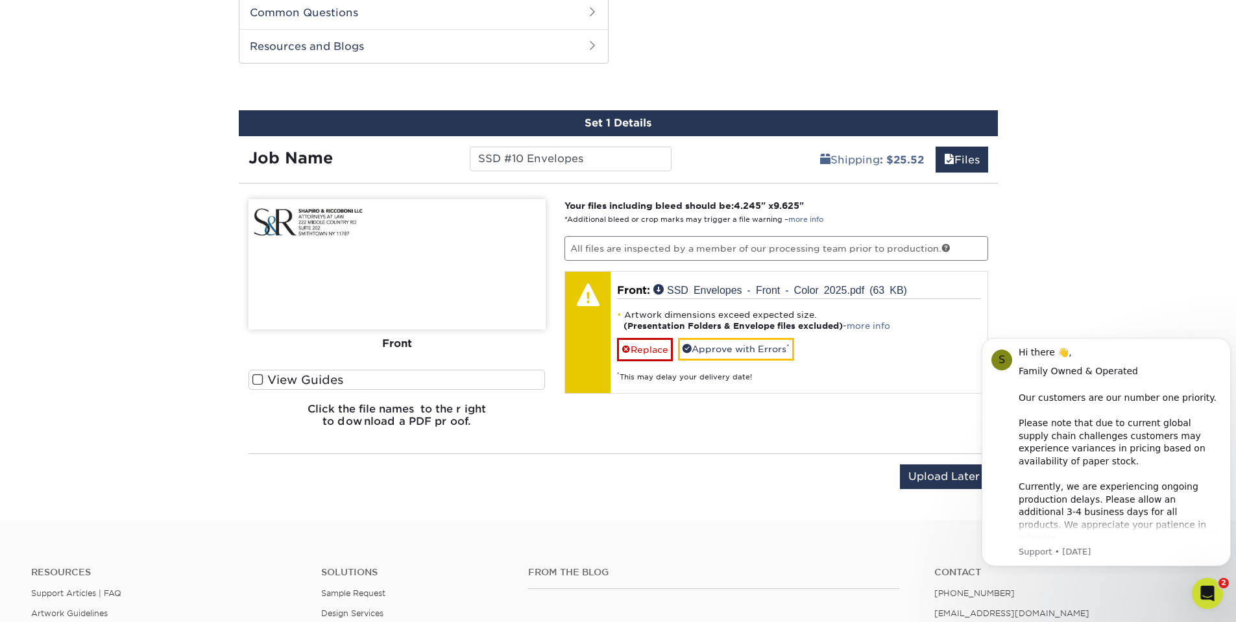
click at [256, 378] on span at bounding box center [257, 380] width 11 height 12
click at [0, 0] on input "View Guides" at bounding box center [0, 0] width 0 height 0
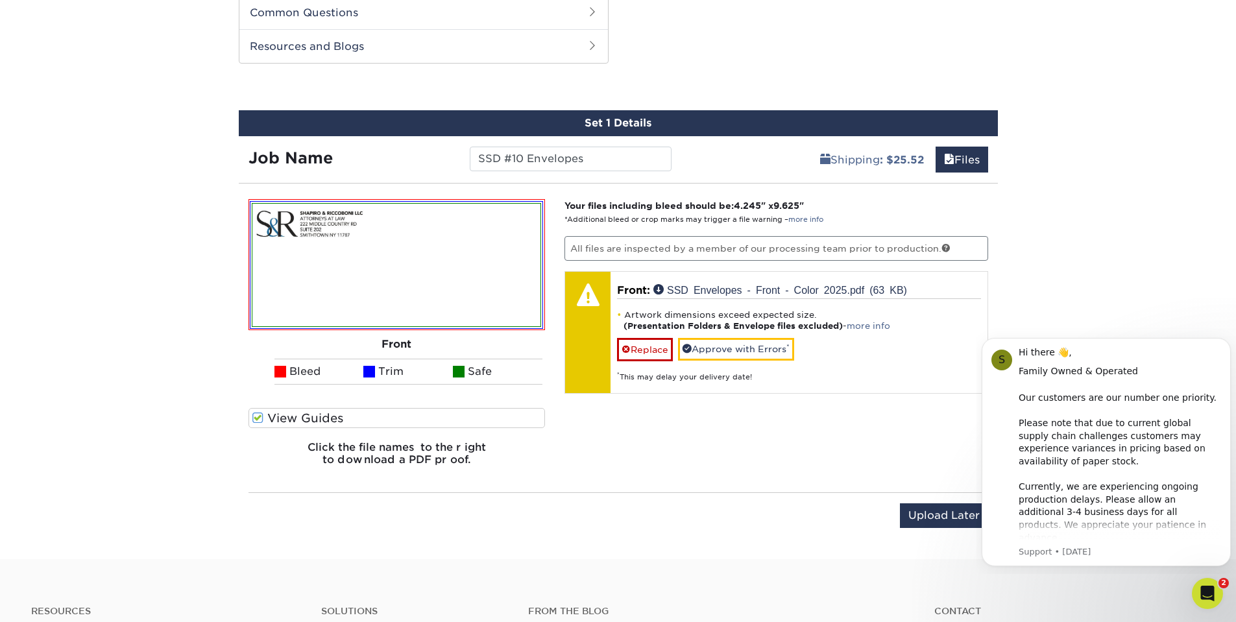
click at [255, 422] on span at bounding box center [257, 418] width 11 height 12
click at [0, 0] on input "View Guides" at bounding box center [0, 0] width 0 height 0
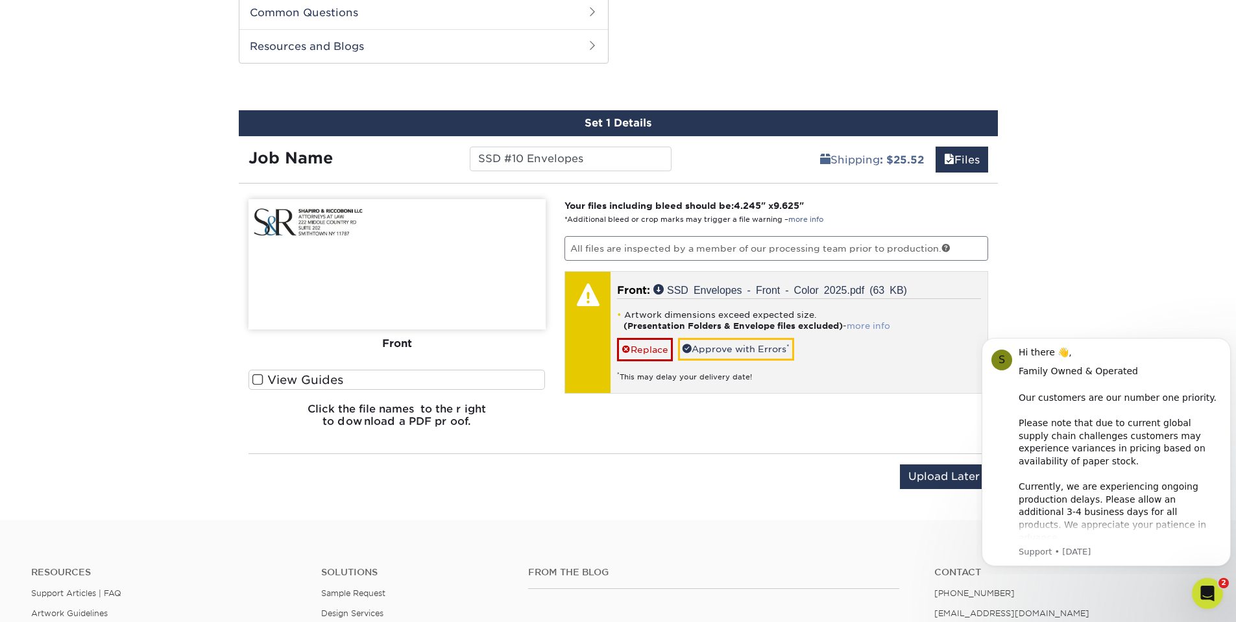
click at [864, 325] on link "more info" at bounding box center [868, 326] width 43 height 10
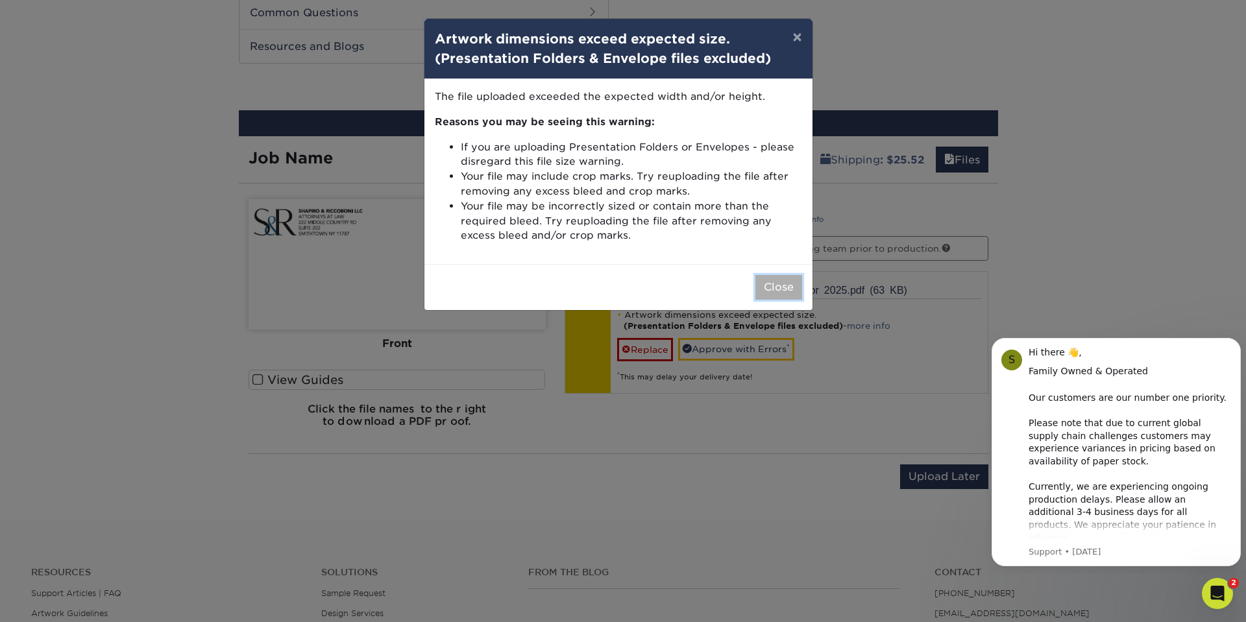
click at [791, 282] on button "Close" at bounding box center [778, 287] width 47 height 25
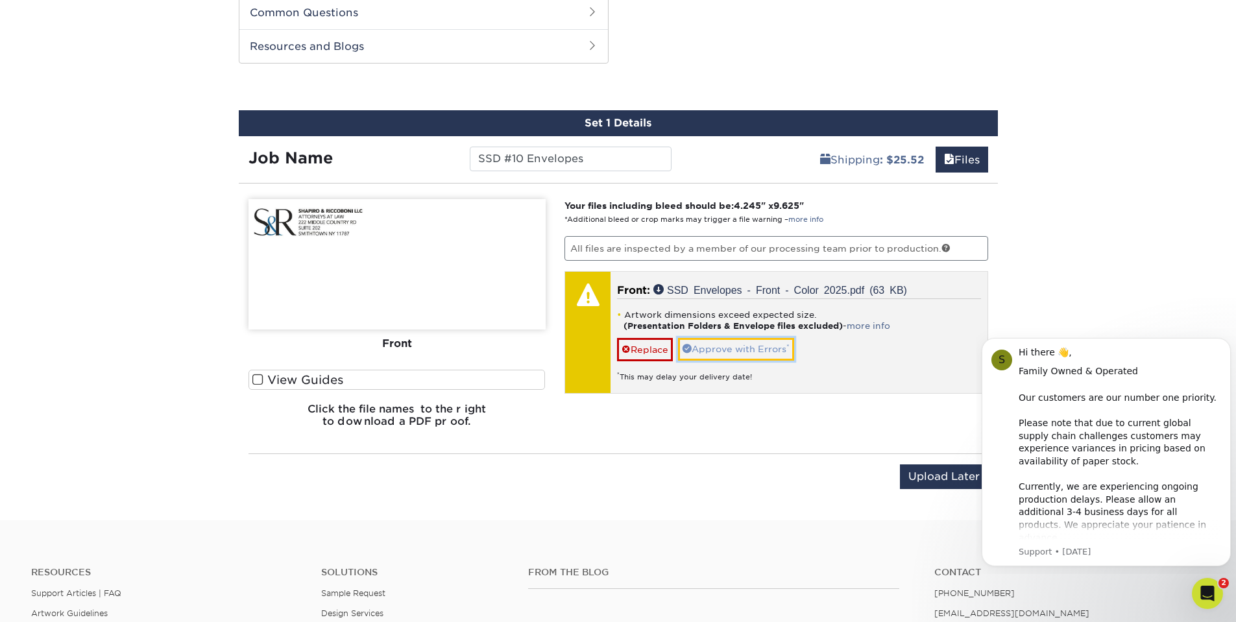
click at [748, 344] on link "Approve with Errors *" at bounding box center [736, 349] width 116 height 22
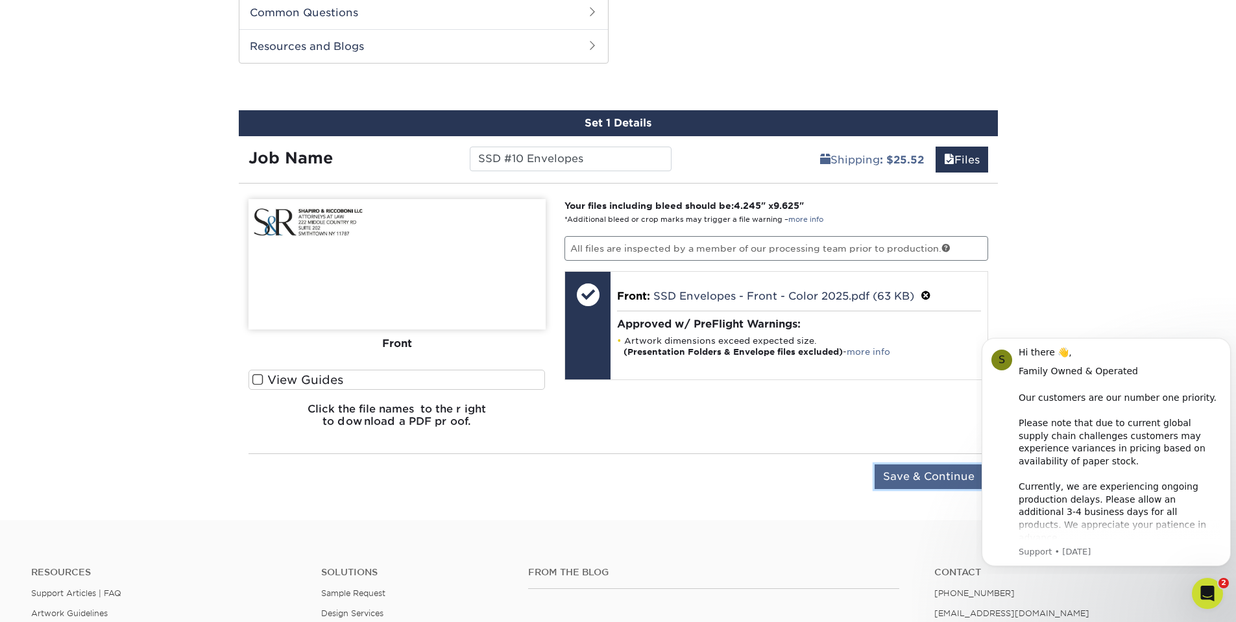
click at [914, 479] on input "Save & Continue" at bounding box center [929, 477] width 108 height 25
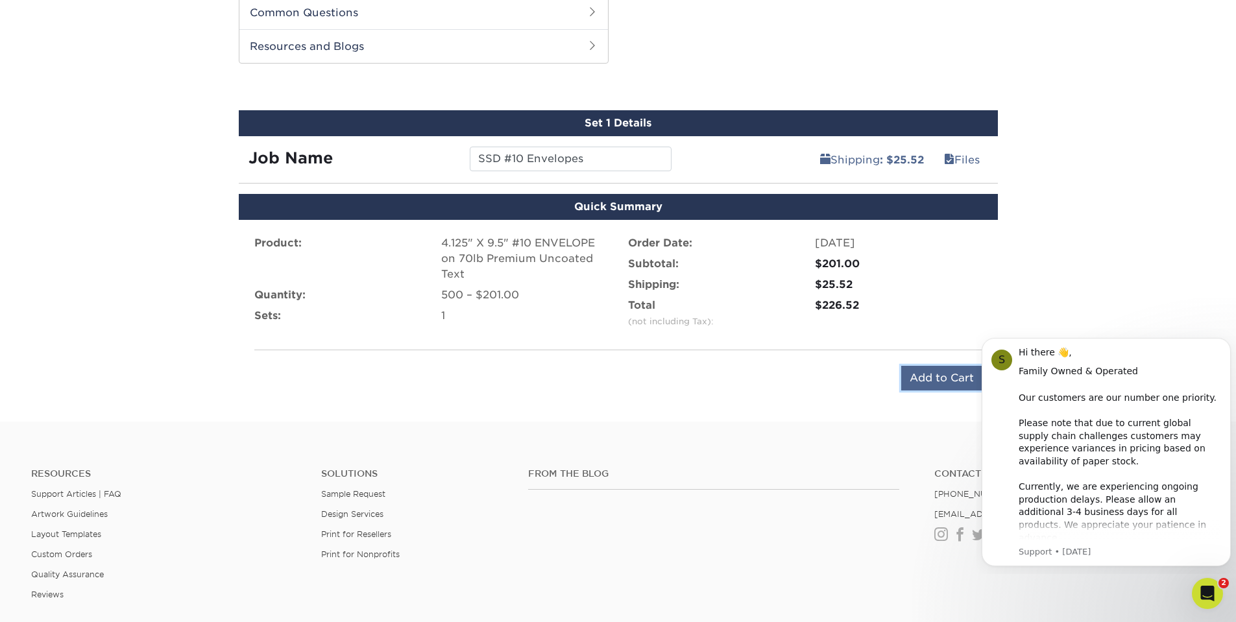
click at [933, 380] on input "Add to Cart" at bounding box center [941, 378] width 81 height 25
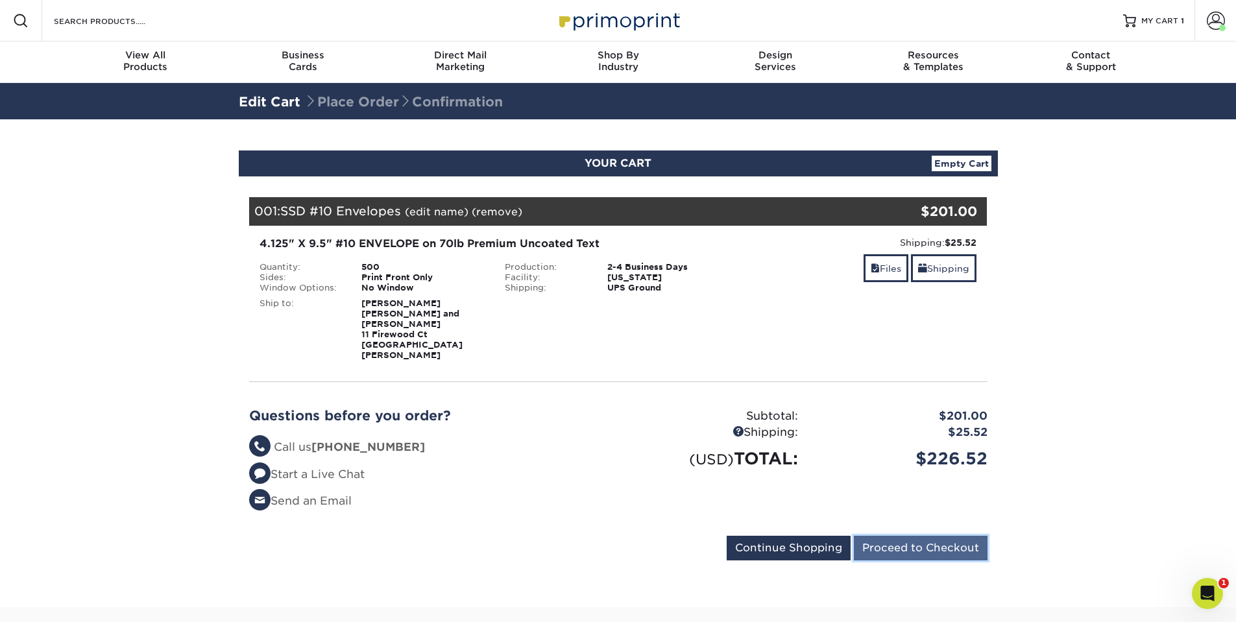
click at [901, 536] on input "Proceed to Checkout" at bounding box center [921, 548] width 134 height 25
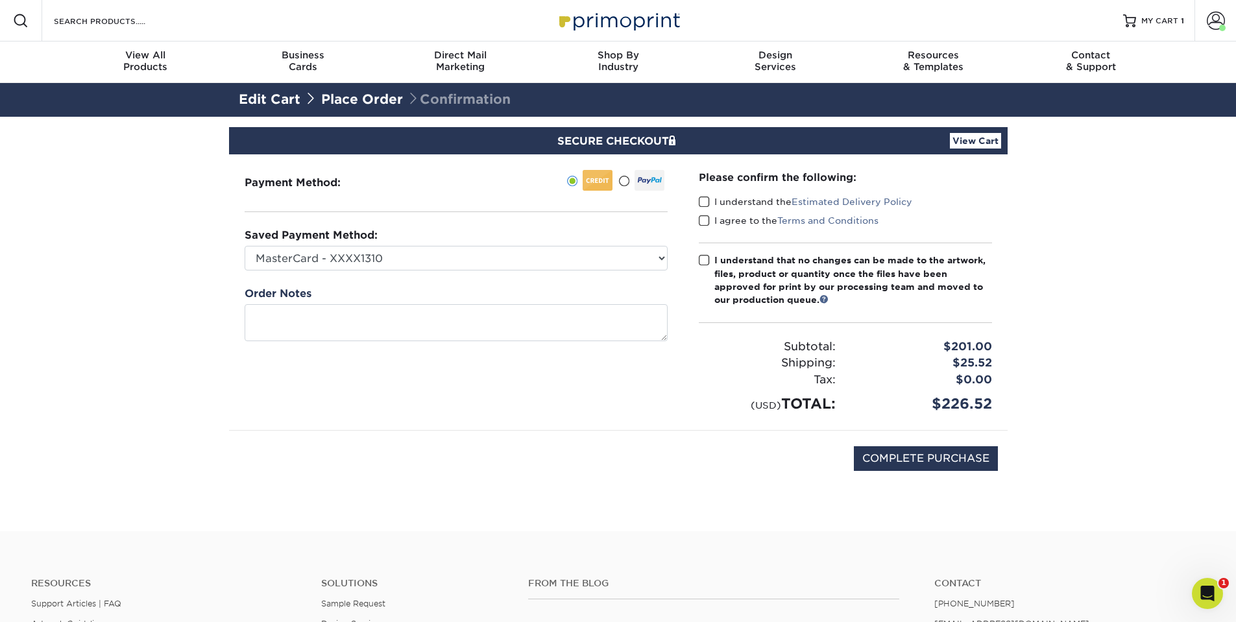
click at [425, 273] on div "Payment Method:" at bounding box center [456, 292] width 454 height 276
click at [415, 260] on select "MasterCard - XXXX1310 MasterCard - XXXX9351 MasterCard - XXXX0760 New Credit Ca…" at bounding box center [456, 258] width 423 height 25
select select
click at [245, 246] on select "MasterCard - XXXX1310 MasterCard - XXXX9351 MasterCard - XXXX0760 New Credit Ca…" at bounding box center [456, 258] width 423 height 25
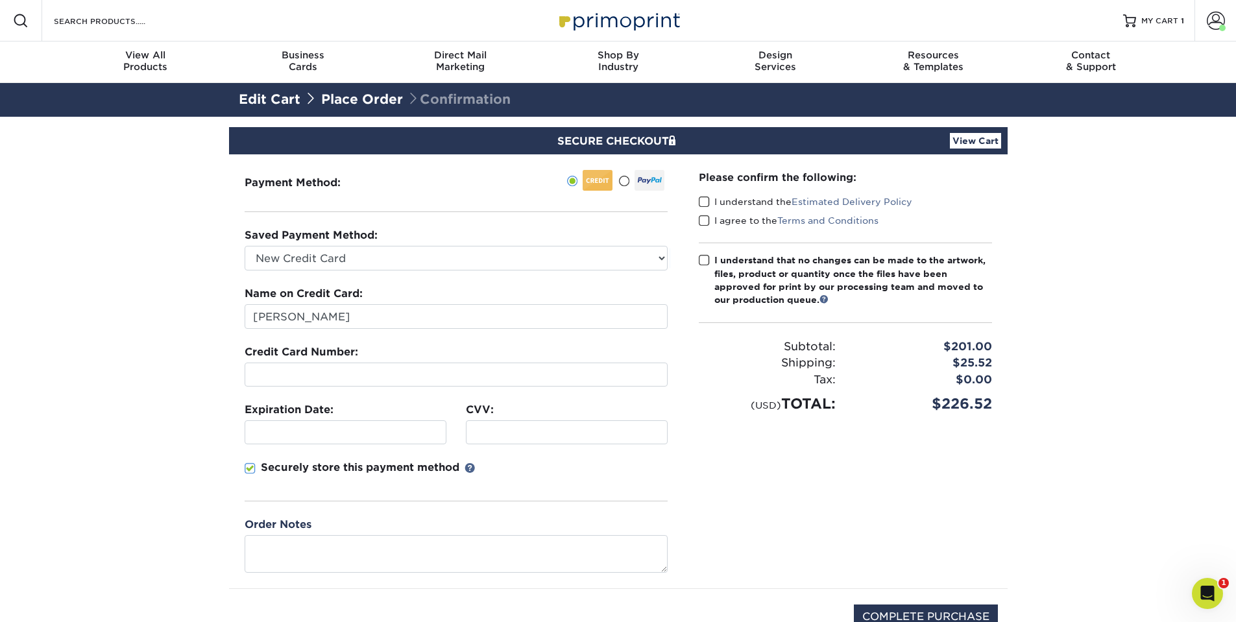
click at [528, 457] on fieldset "Name on Credit Card: Elyssa Riccoboni Credit Card Number: Expiration Date: CVV:" at bounding box center [456, 401] width 423 height 231
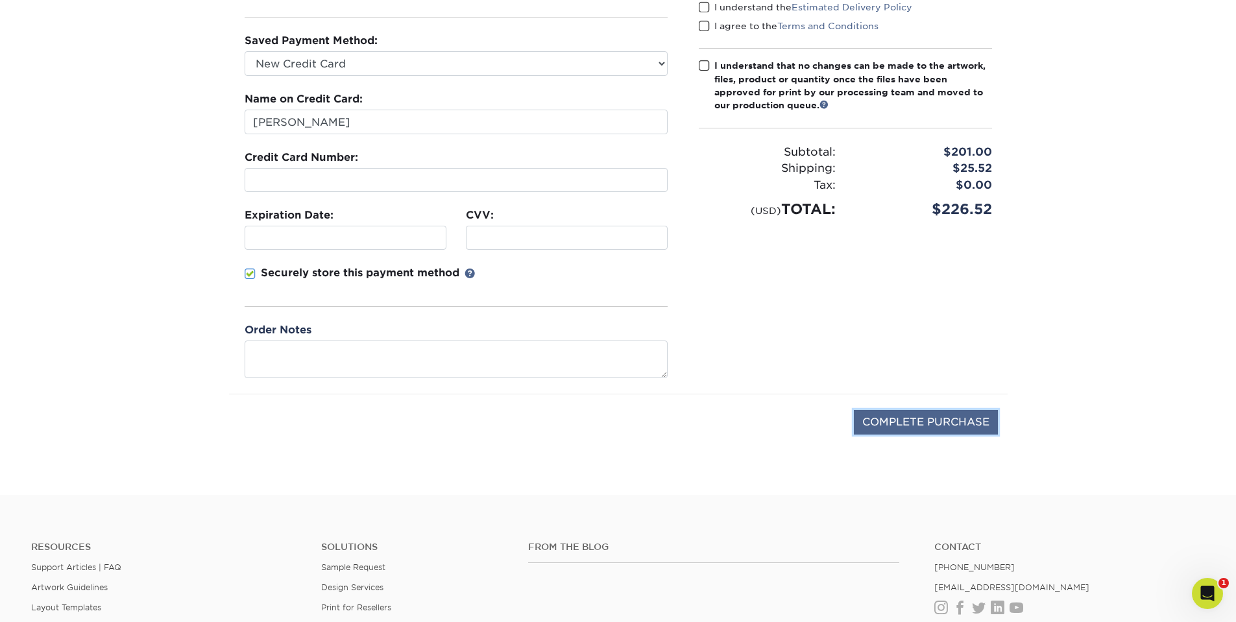
click at [906, 427] on input "COMPLETE PURCHASE" at bounding box center [926, 422] width 144 height 25
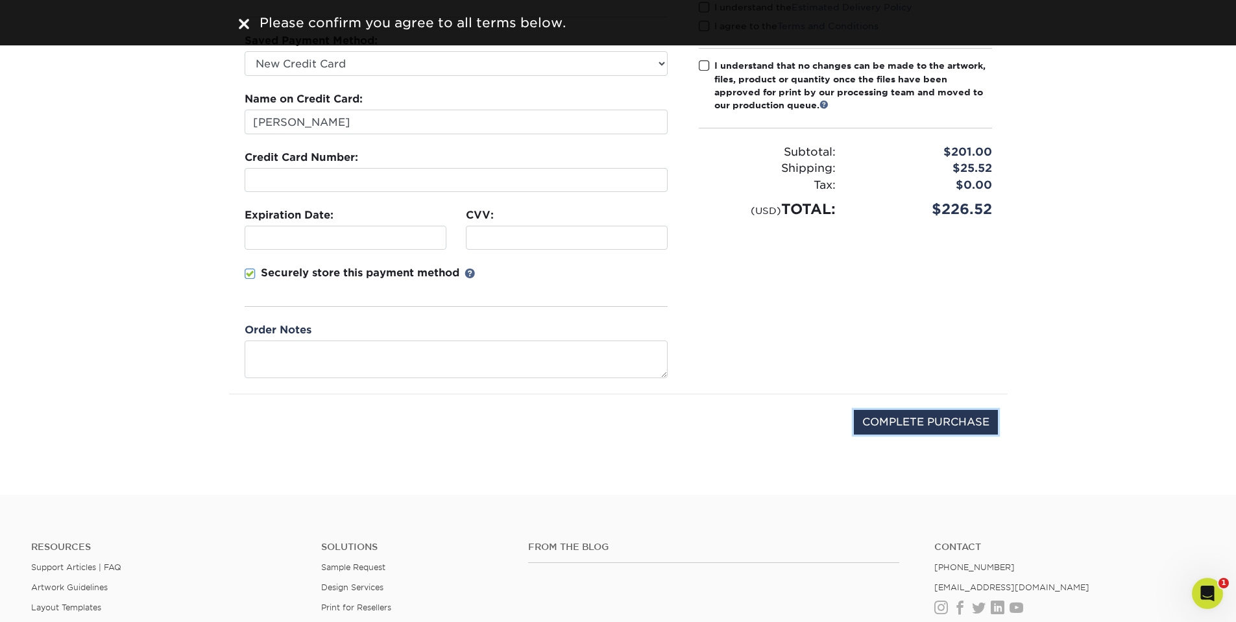
scroll to position [0, 0]
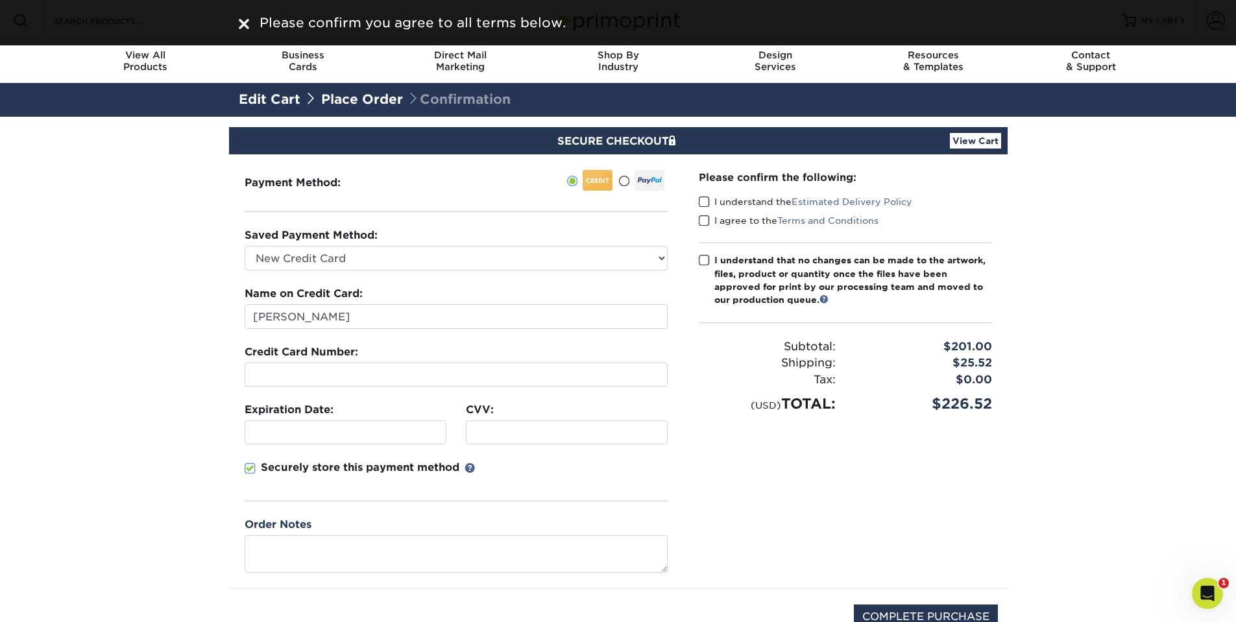
click at [704, 202] on span at bounding box center [704, 202] width 11 height 12
click at [0, 0] on input "I understand the Estimated Delivery Policy" at bounding box center [0, 0] width 0 height 0
drag, startPoint x: 704, startPoint y: 225, endPoint x: 705, endPoint y: 253, distance: 27.9
click at [705, 226] on span at bounding box center [704, 221] width 11 height 12
click at [0, 0] on input "I agree to the Terms and Conditions" at bounding box center [0, 0] width 0 height 0
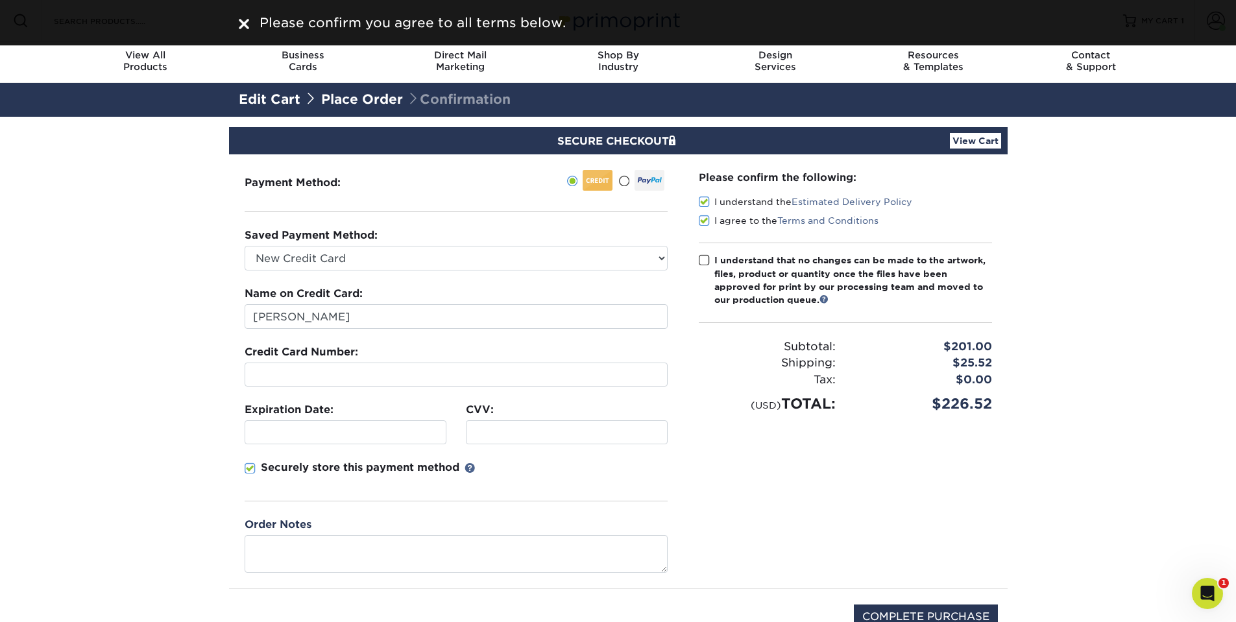
click at [705, 256] on span at bounding box center [704, 260] width 11 height 12
click at [0, 0] on input "I understand that no changes can be made to the artwork, files, product or quan…" at bounding box center [0, 0] width 0 height 0
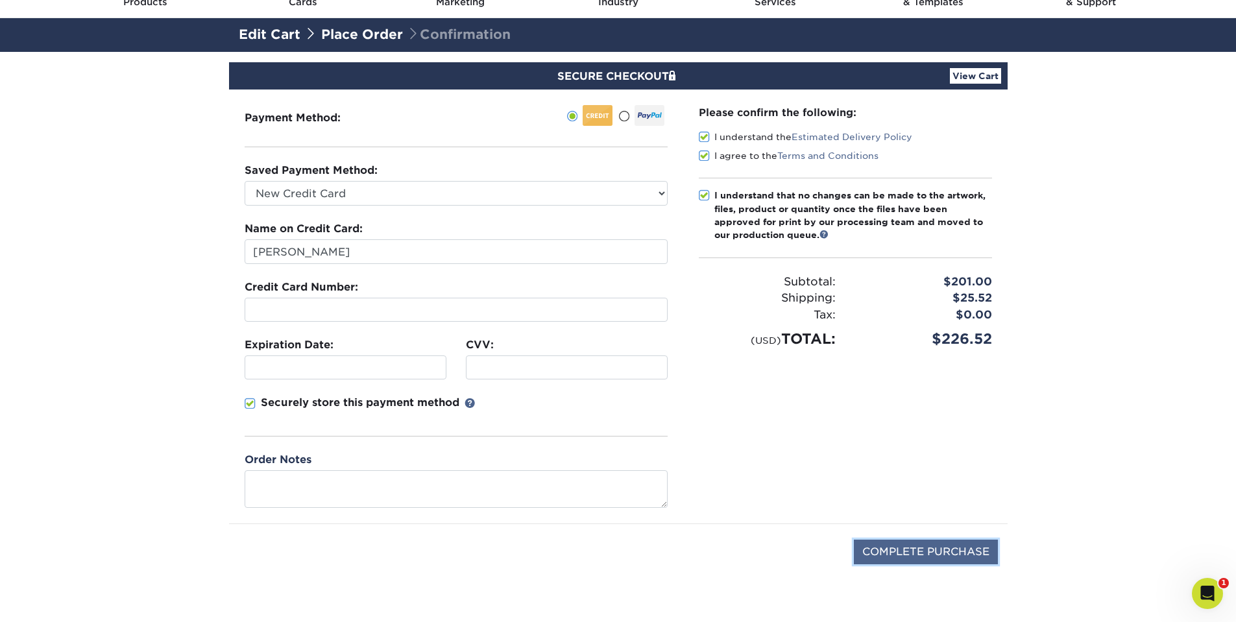
click at [903, 547] on input "COMPLETE PURCHASE" at bounding box center [926, 552] width 144 height 25
type input "PROCESSING, PLEASE WAIT..."
